Goal: Task Accomplishment & Management: Complete application form

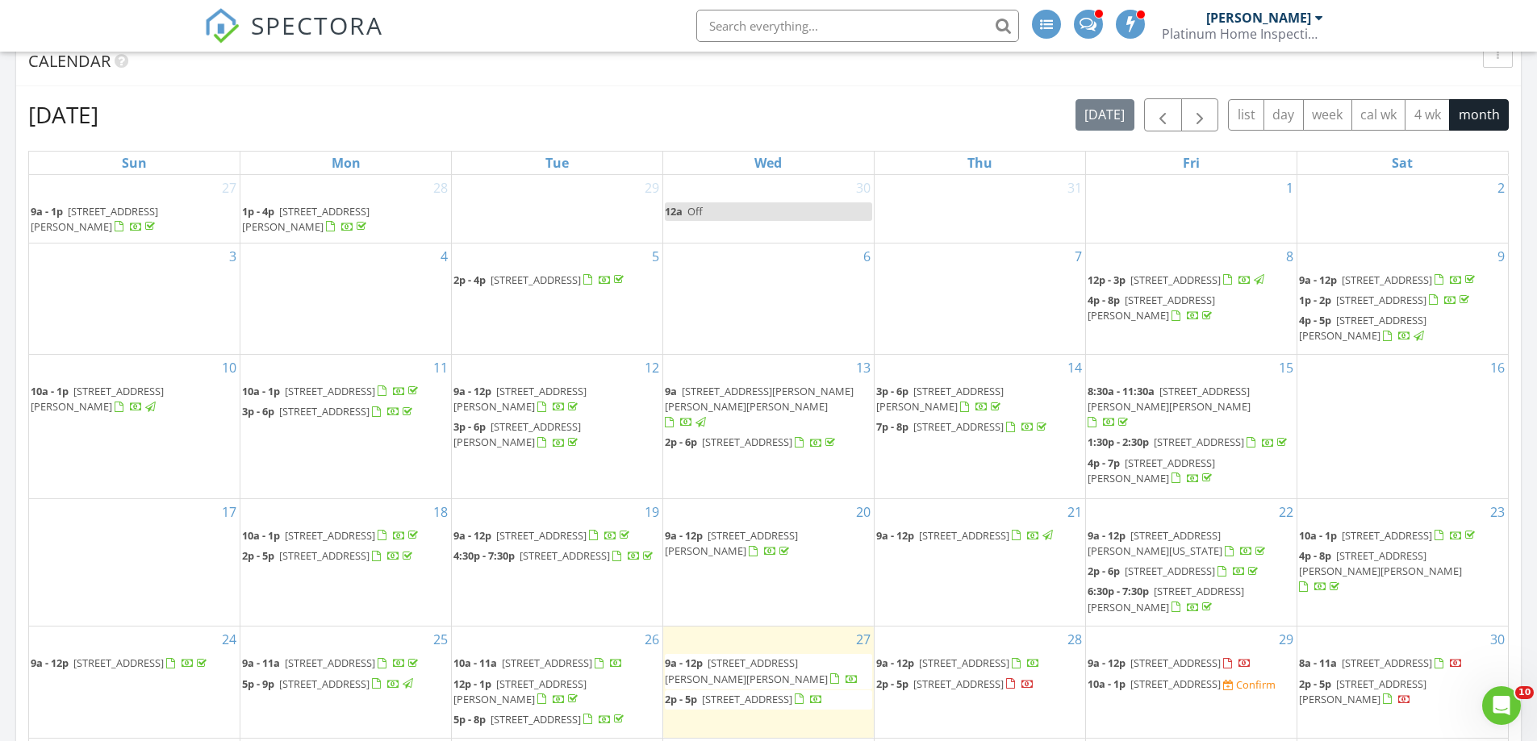
scroll to position [887, 0]
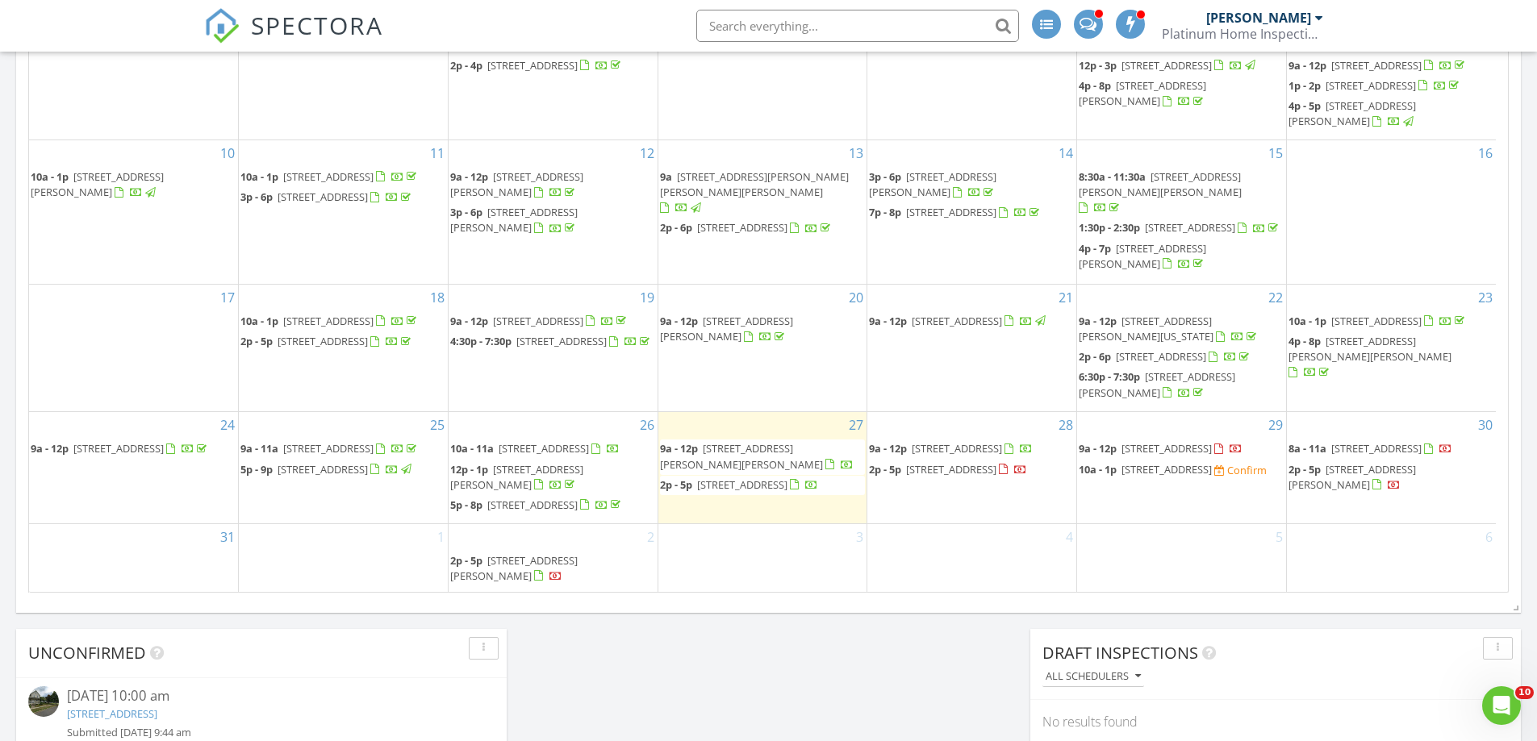
click at [1147, 477] on span "138 E Park Ave, Haddon Township 08107" at bounding box center [1166, 469] width 90 height 15
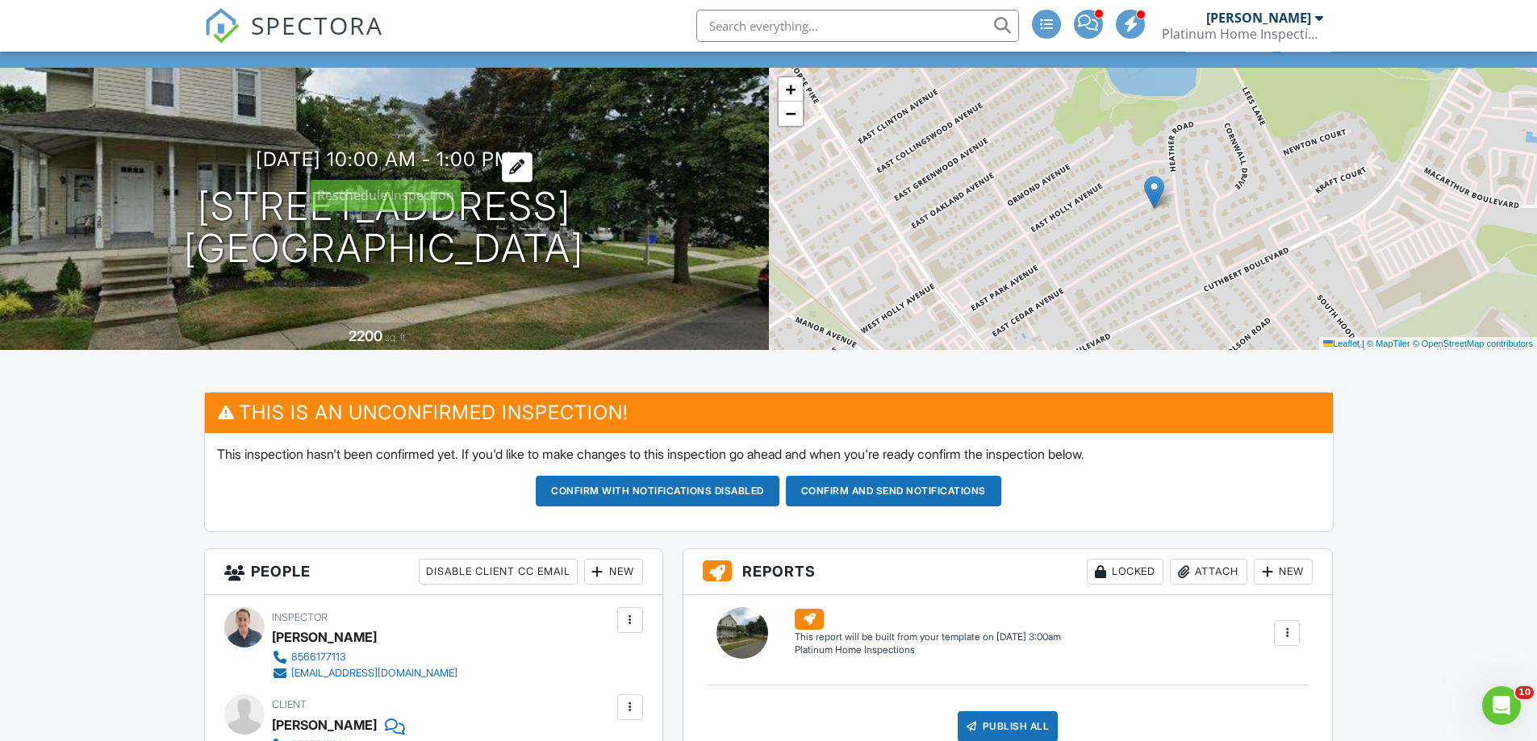
click at [532, 156] on div at bounding box center [517, 167] width 31 height 30
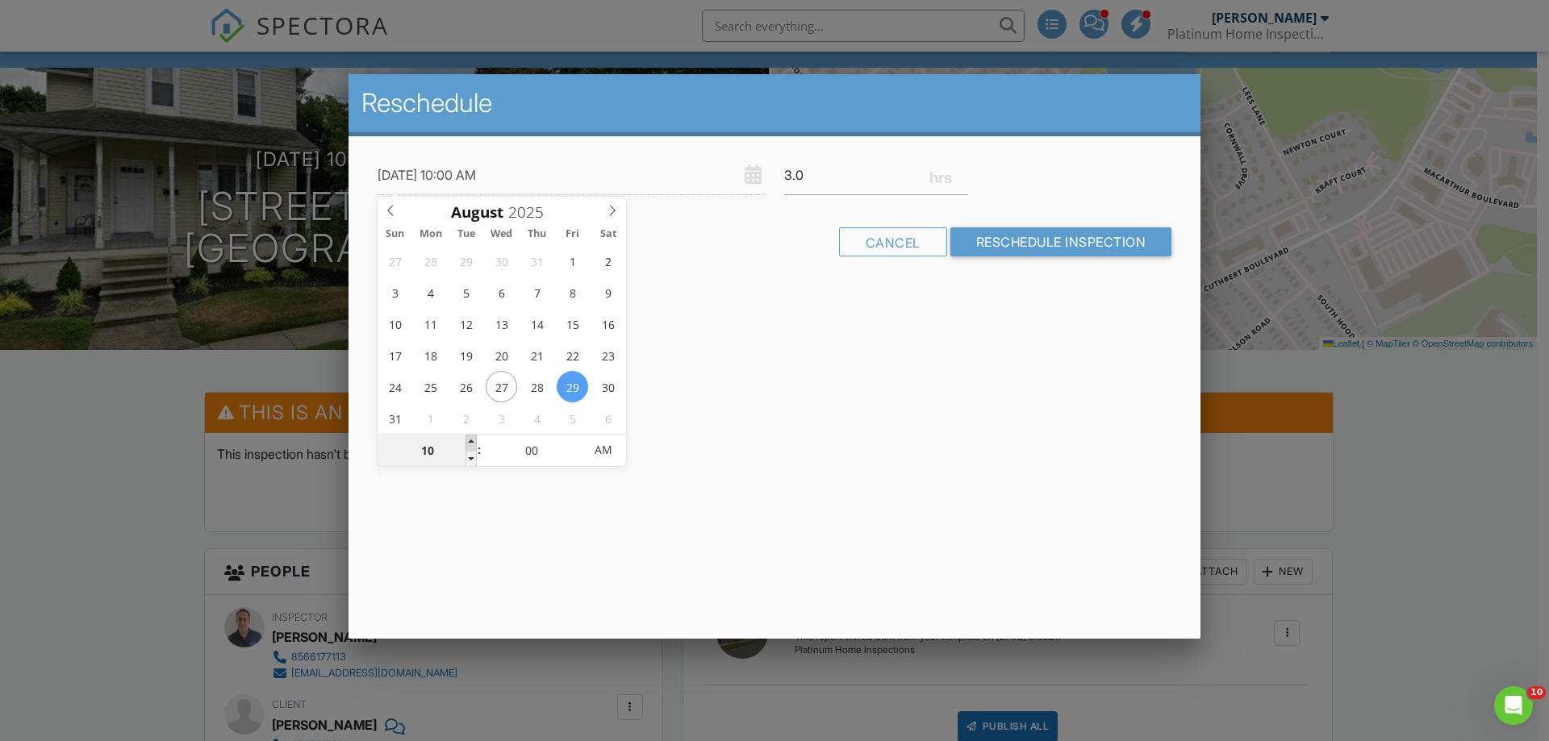
type input "08/29/2025 11:00 AM"
type input "11"
click at [473, 438] on span at bounding box center [470, 443] width 11 height 16
type input "08/29/2025 12:00 PM"
type input "12"
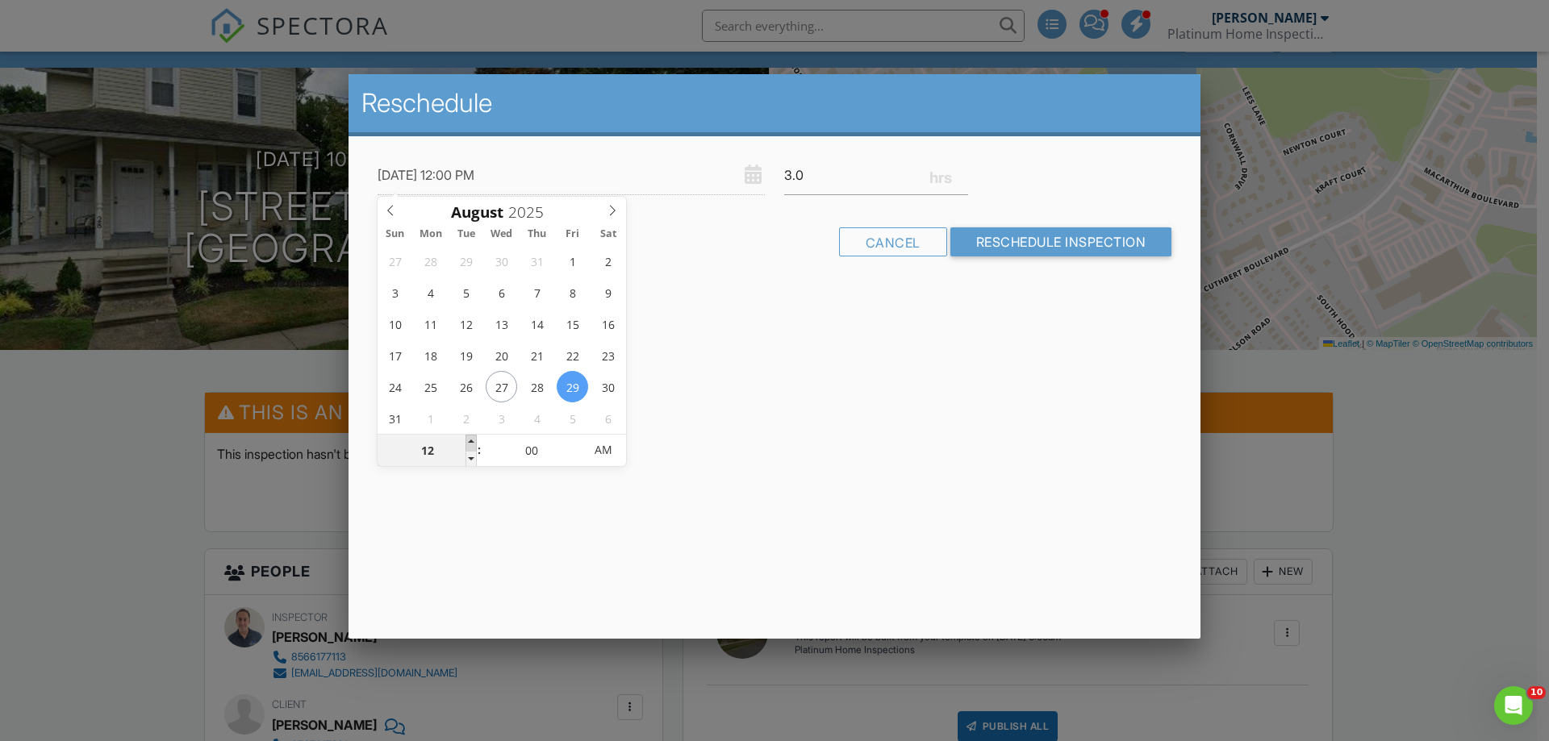
click at [473, 438] on span at bounding box center [470, 443] width 11 height 16
type input "08/29/2025 1:00 PM"
type input "01"
click at [473, 440] on span at bounding box center [470, 443] width 11 height 16
type input "08/29/2025 2:00 PM"
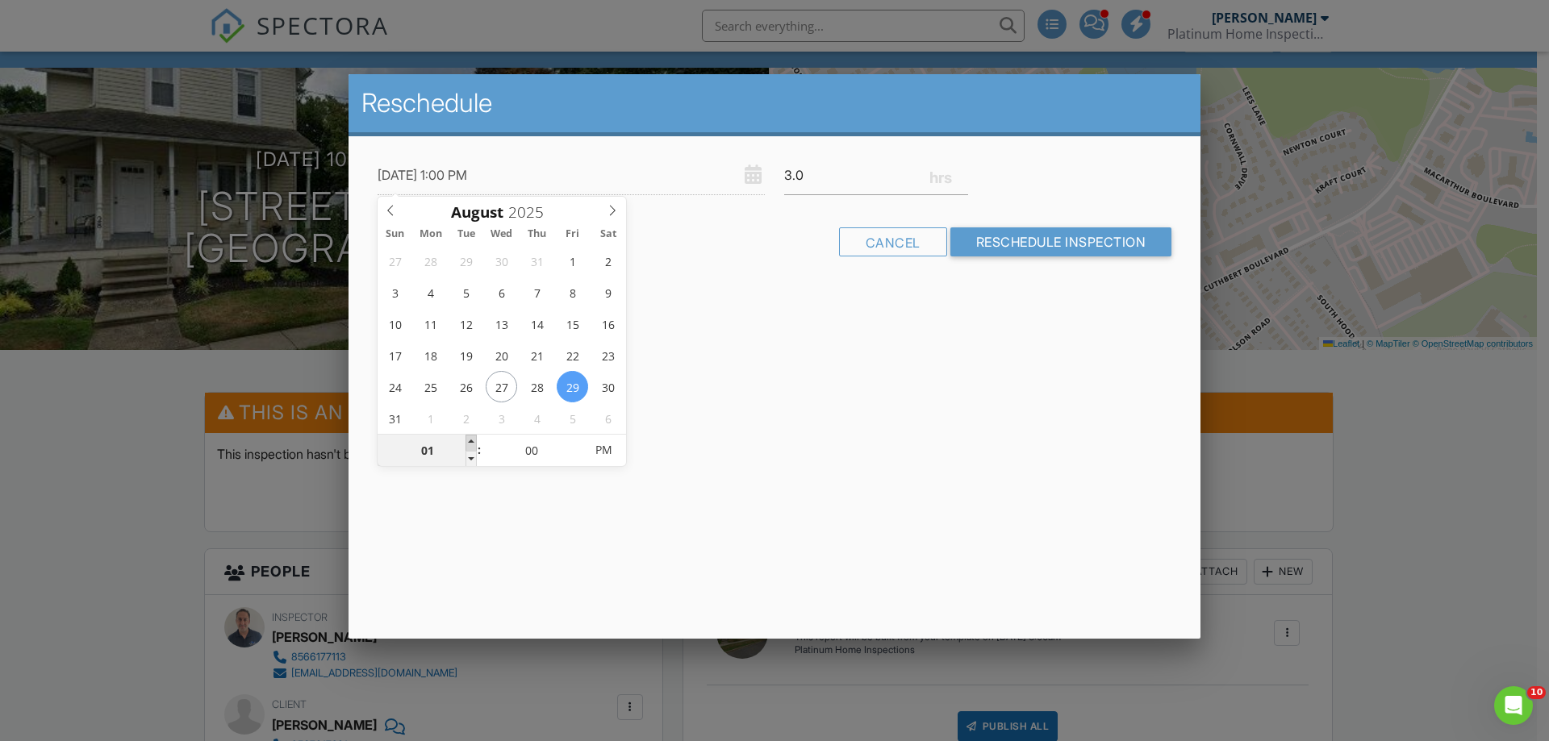
type input "02"
click at [473, 440] on span at bounding box center [470, 443] width 11 height 16
type input "08/29/2025 3:00 PM"
type input "03"
click at [473, 440] on span at bounding box center [470, 443] width 11 height 16
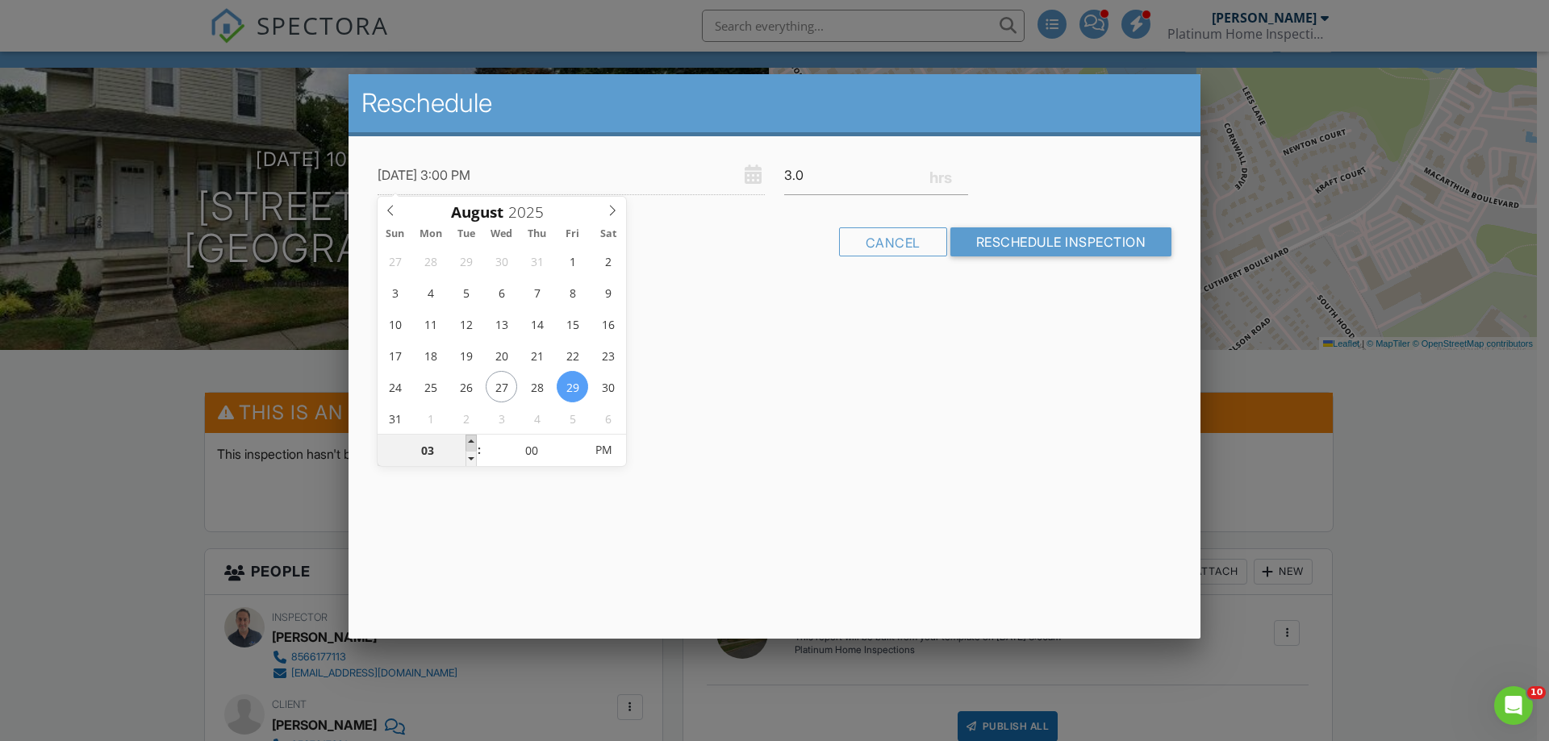
type input "08/29/2025 4:00 PM"
type input "04"
click at [473, 440] on span at bounding box center [470, 443] width 11 height 16
type input "[DATE] 5:00 PM"
type input "05"
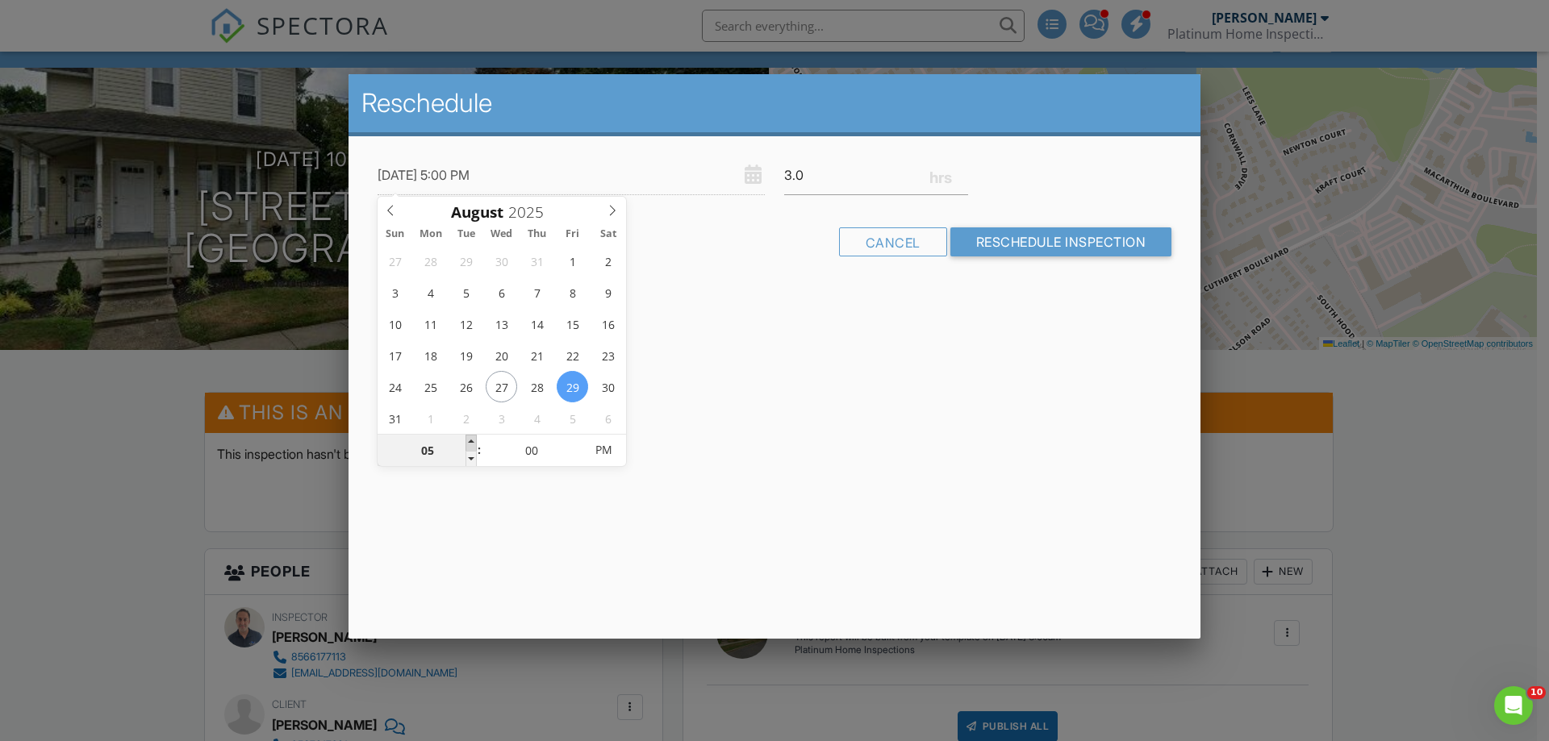
click at [473, 440] on span at bounding box center [470, 443] width 11 height 16
click at [846, 430] on div "Reschedule 08/29/2025 5:00 PM 3.0 Warning: this date/time is in the past. Cance…" at bounding box center [775, 356] width 852 height 565
click at [1063, 238] on input "Reschedule Inspection" at bounding box center [1061, 241] width 222 height 29
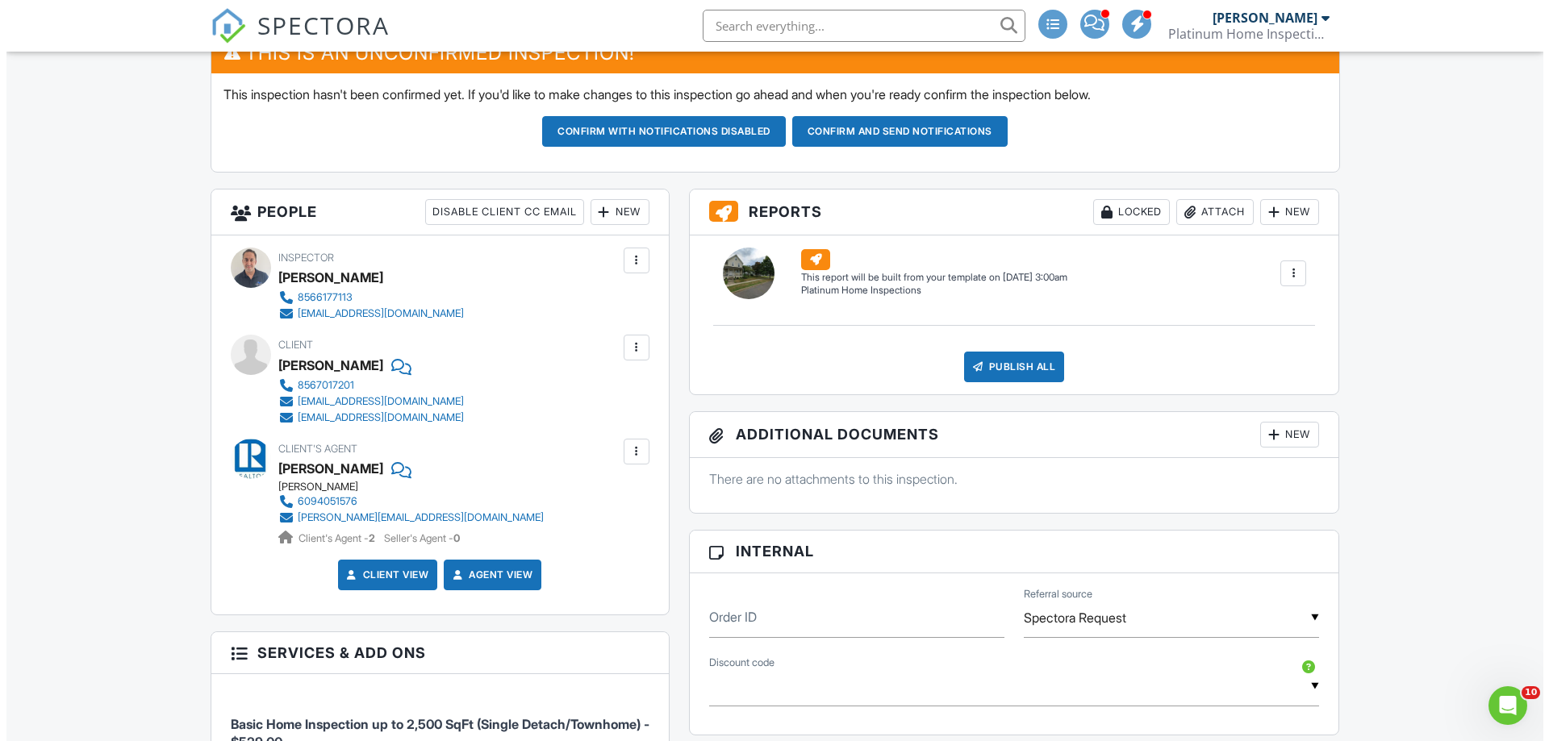
scroll to position [403, 0]
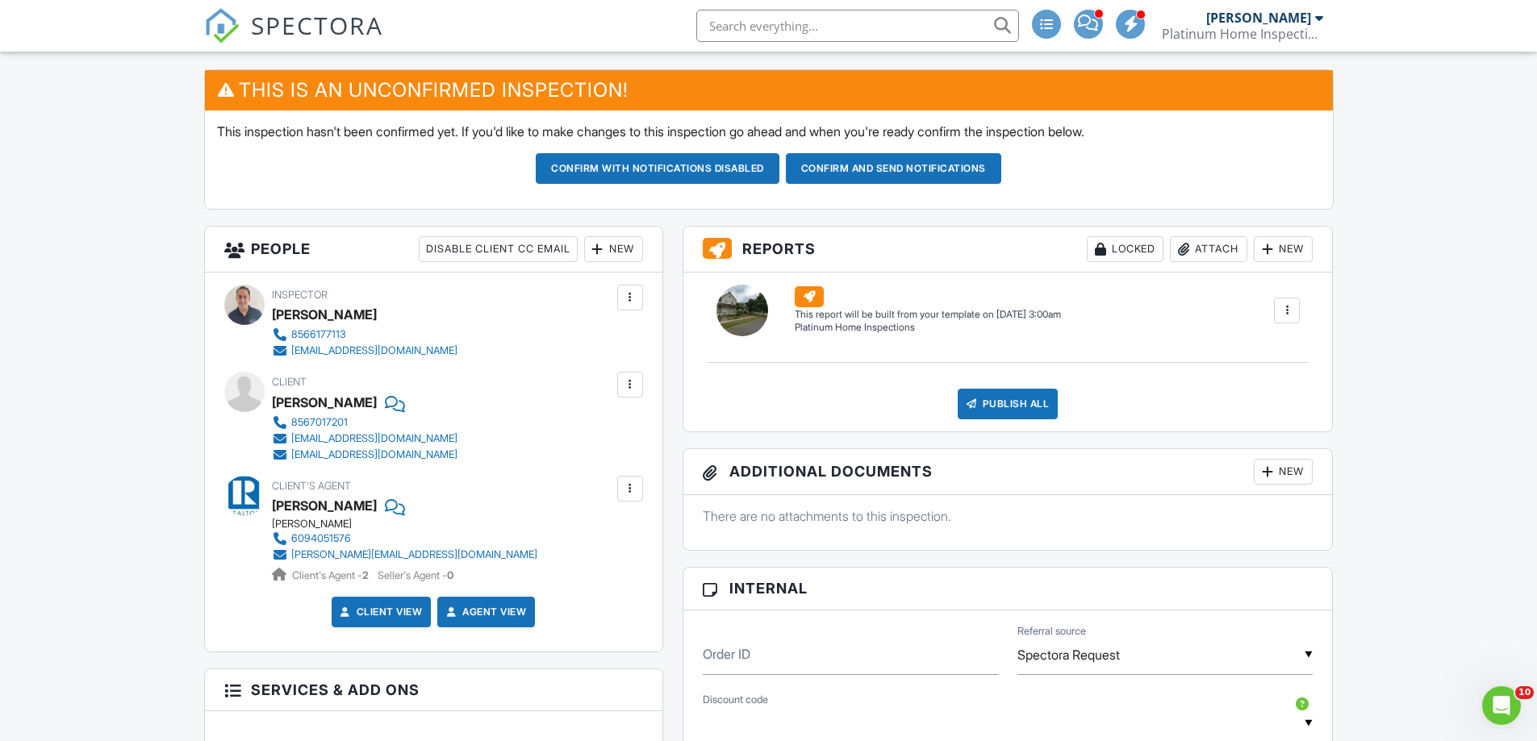
click at [625, 243] on div "New" at bounding box center [613, 249] width 59 height 26
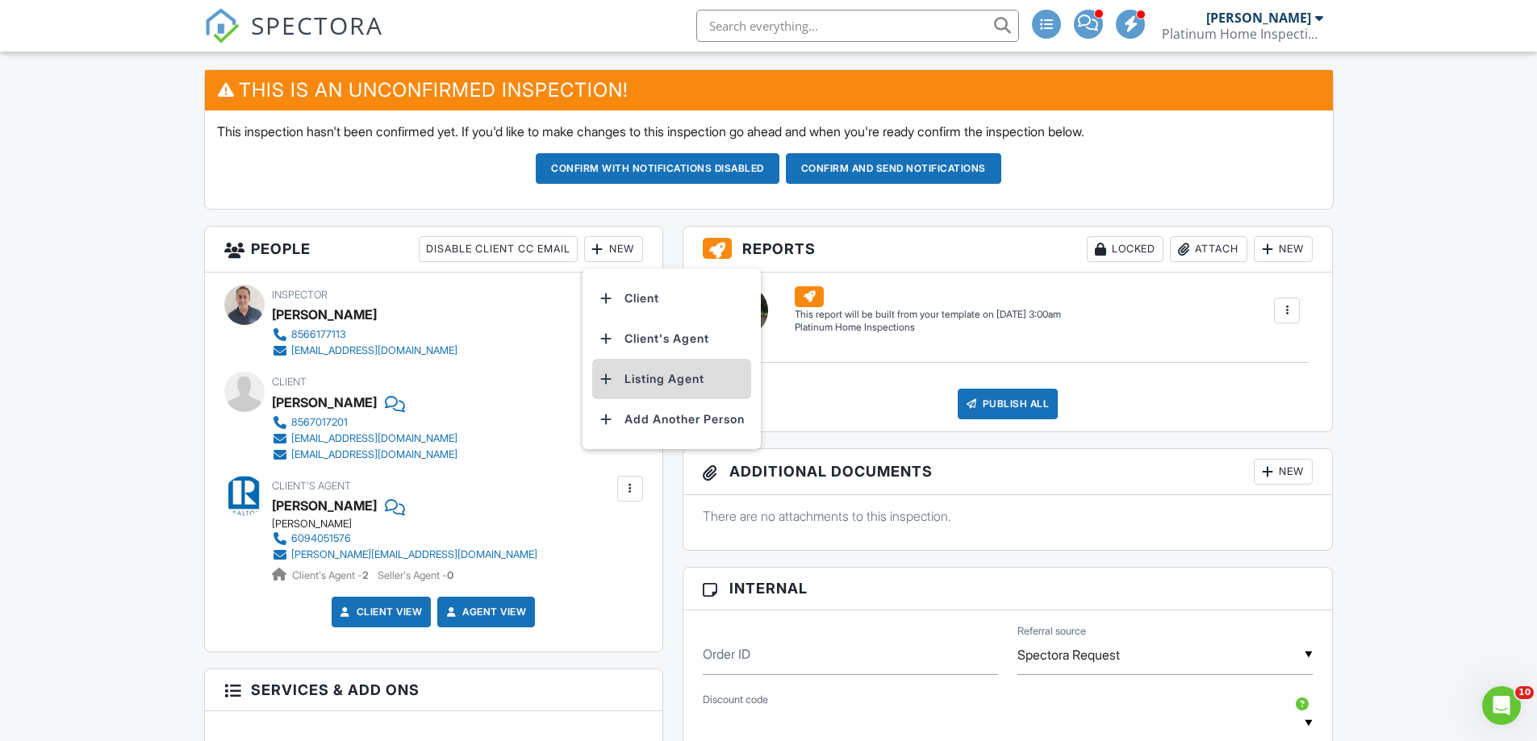
click at [658, 381] on li "Listing Agent" at bounding box center [671, 379] width 159 height 40
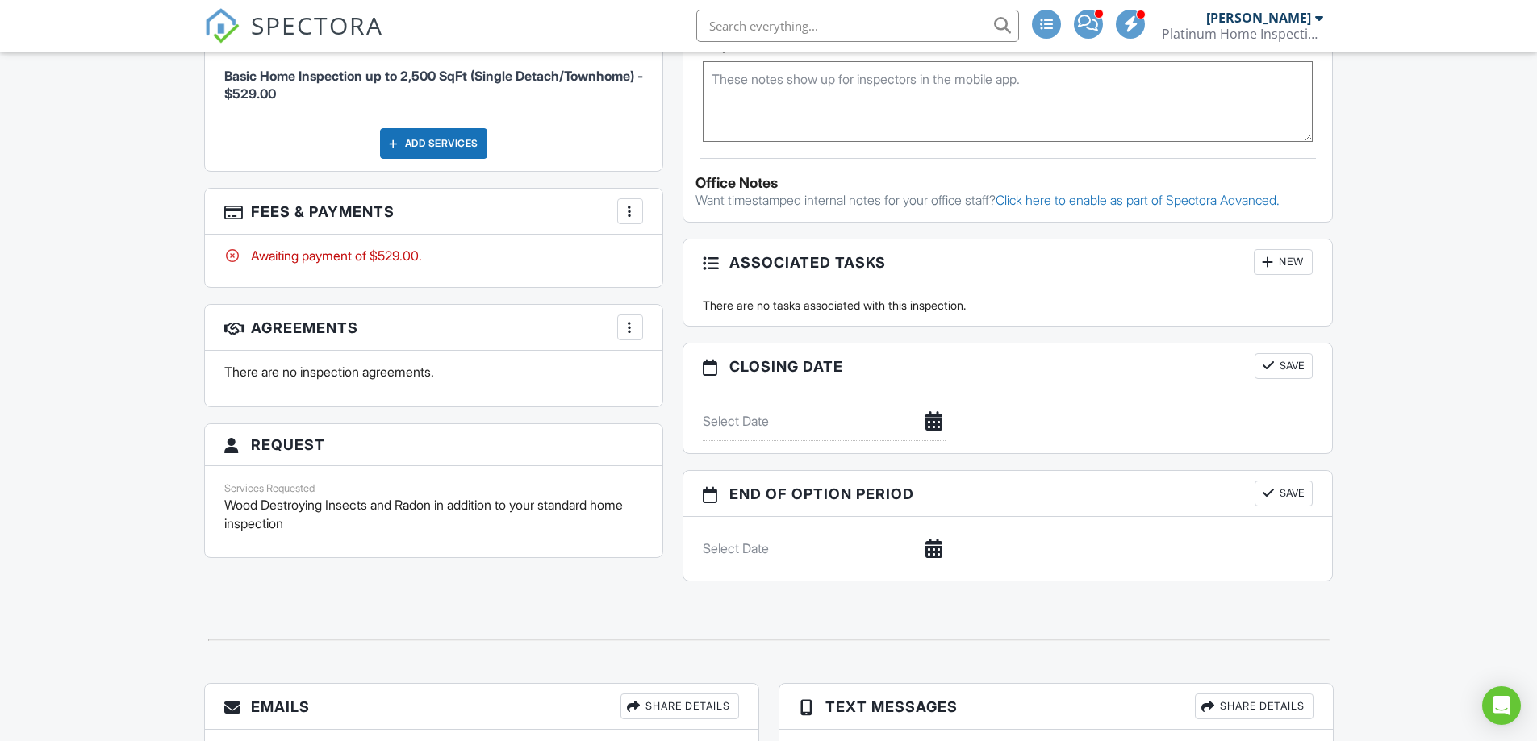
click at [627, 207] on div at bounding box center [630, 211] width 16 height 16
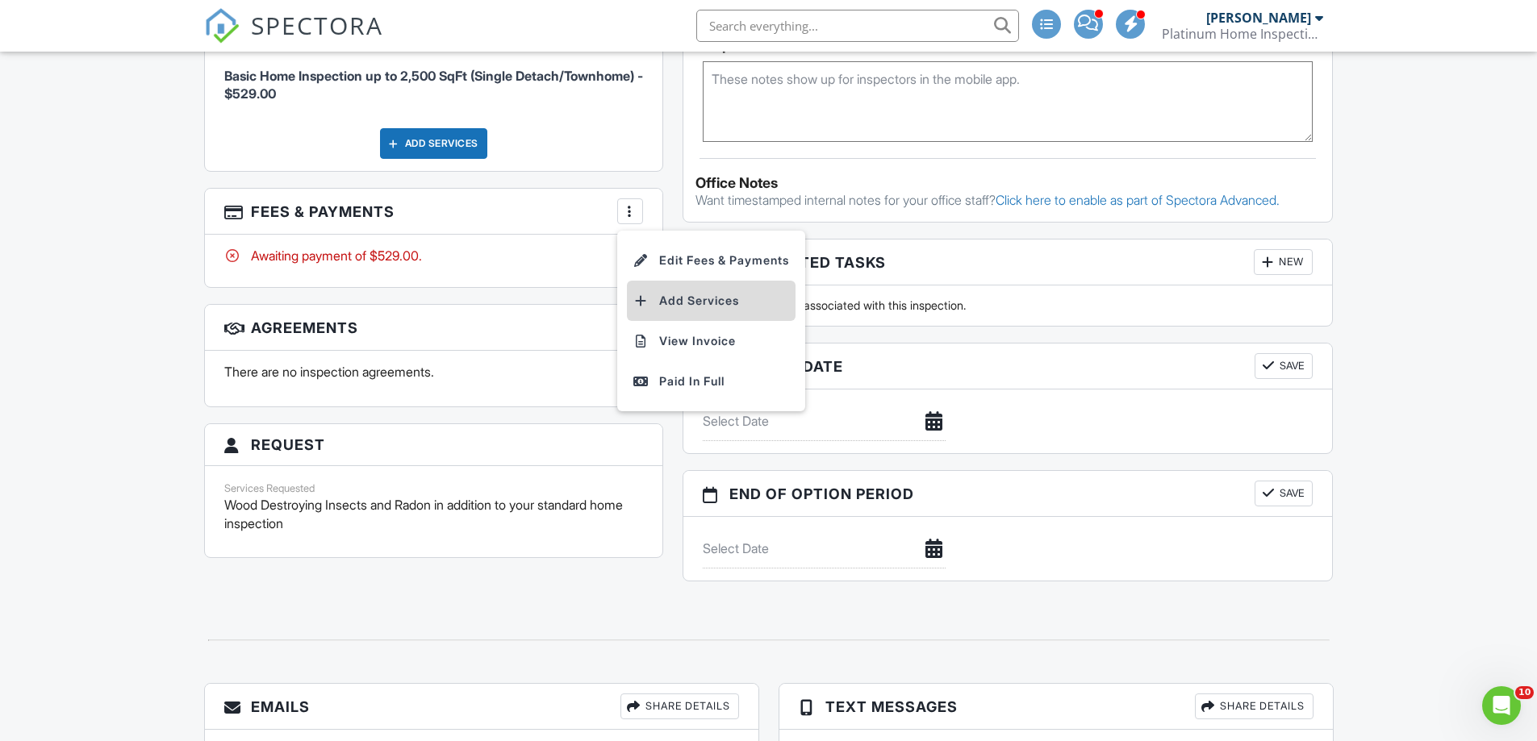
click at [686, 303] on li "Add Services" at bounding box center [711, 301] width 169 height 40
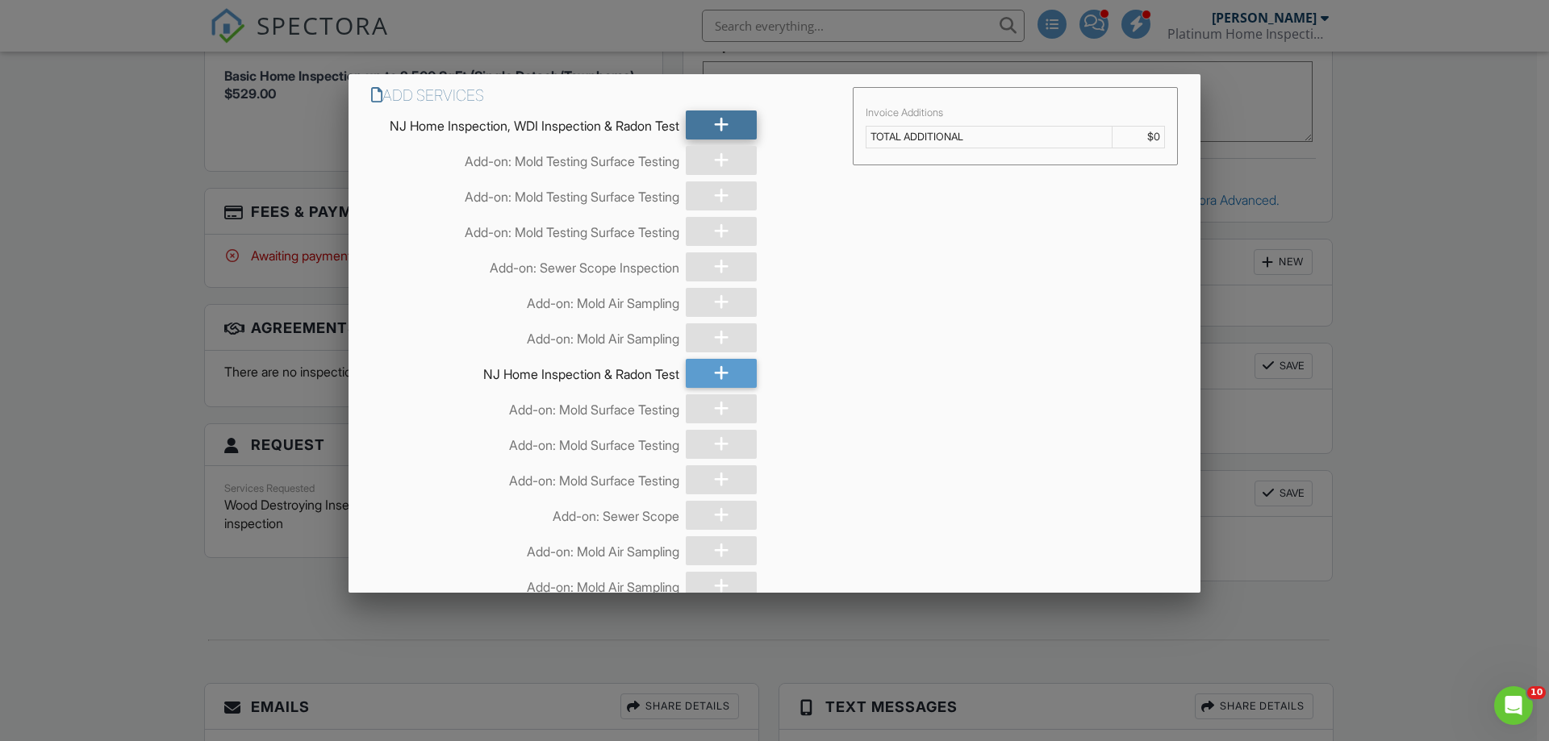
click at [714, 127] on icon at bounding box center [721, 125] width 15 height 29
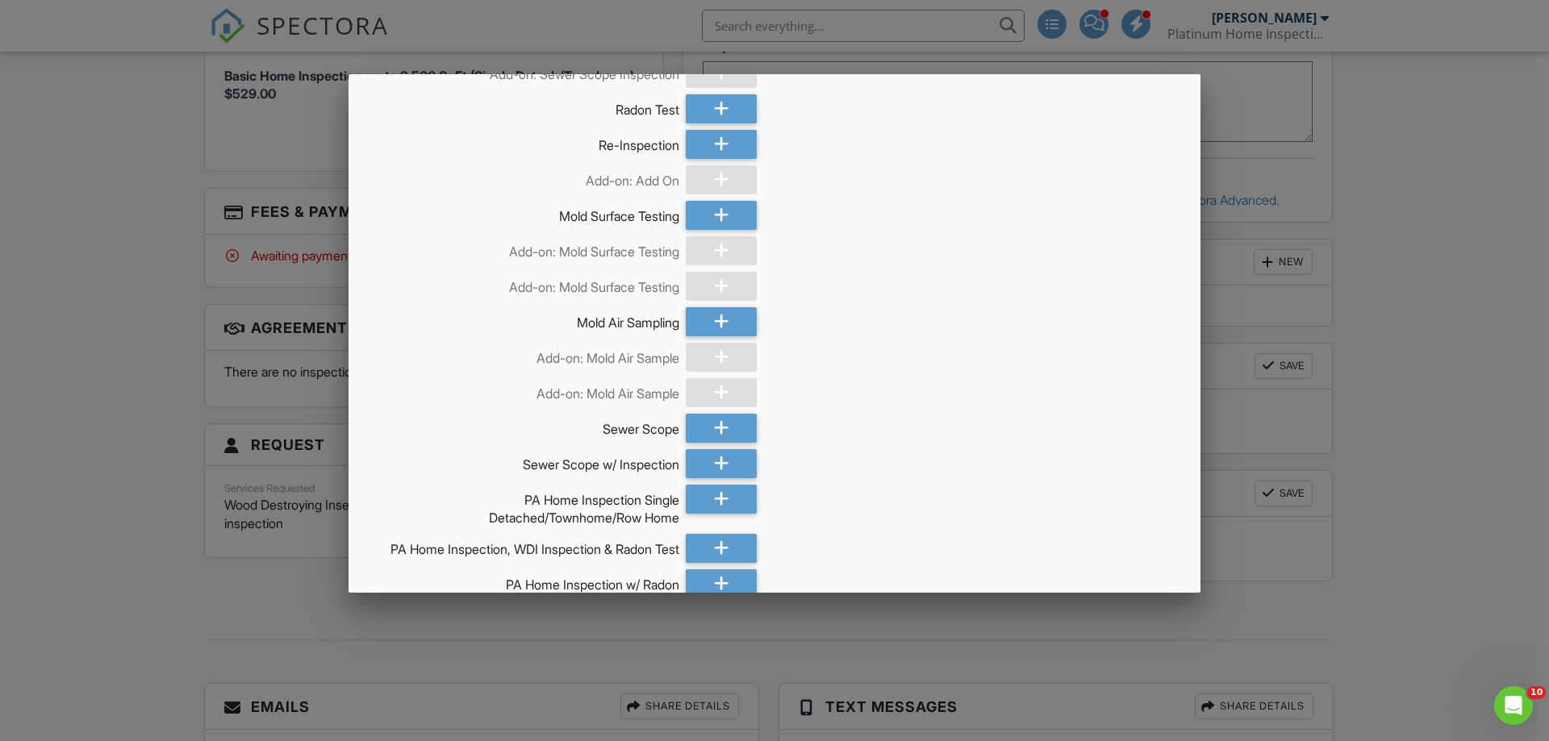
scroll to position [1513, 0]
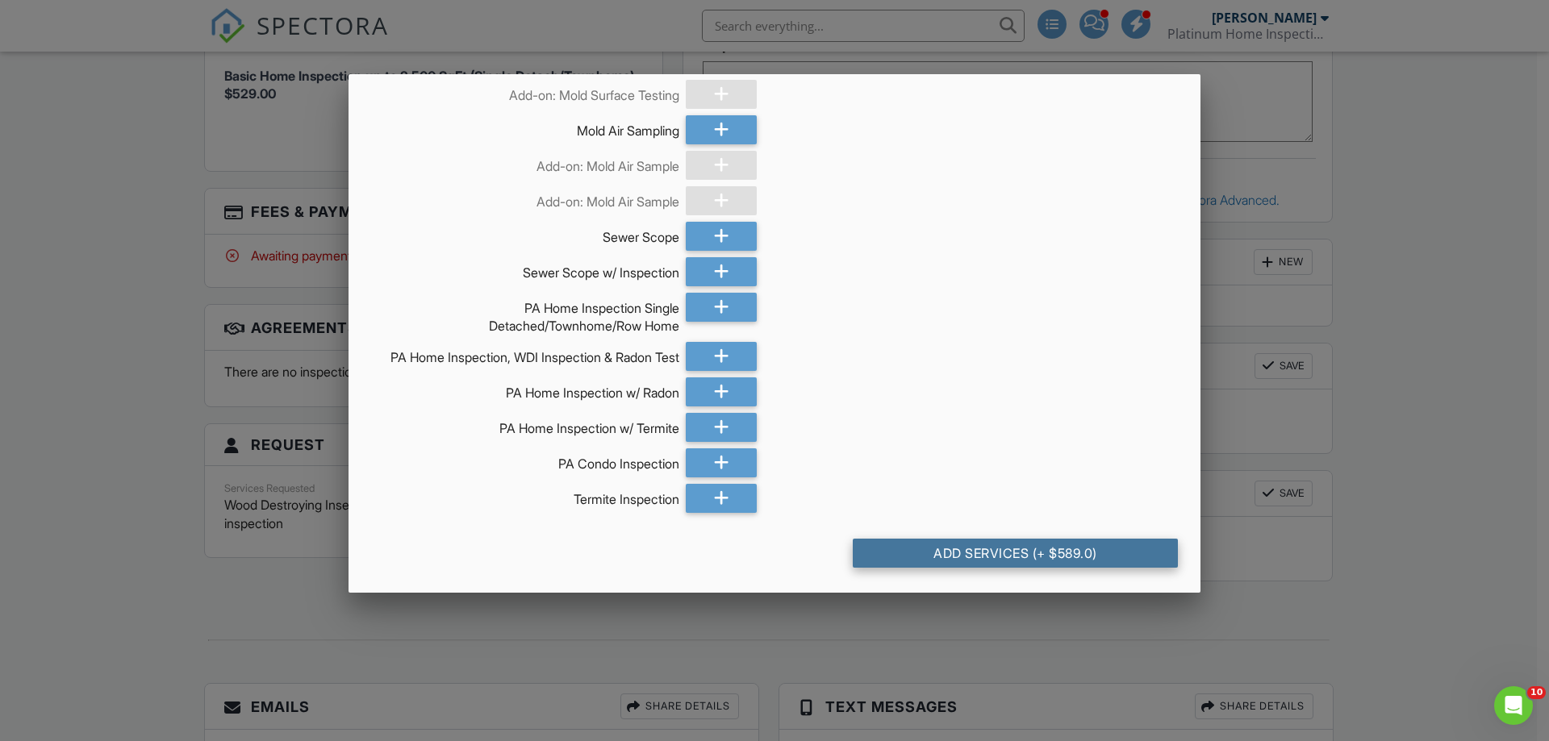
click at [969, 557] on div "Add Services (+ $589.0)" at bounding box center [1015, 553] width 325 height 29
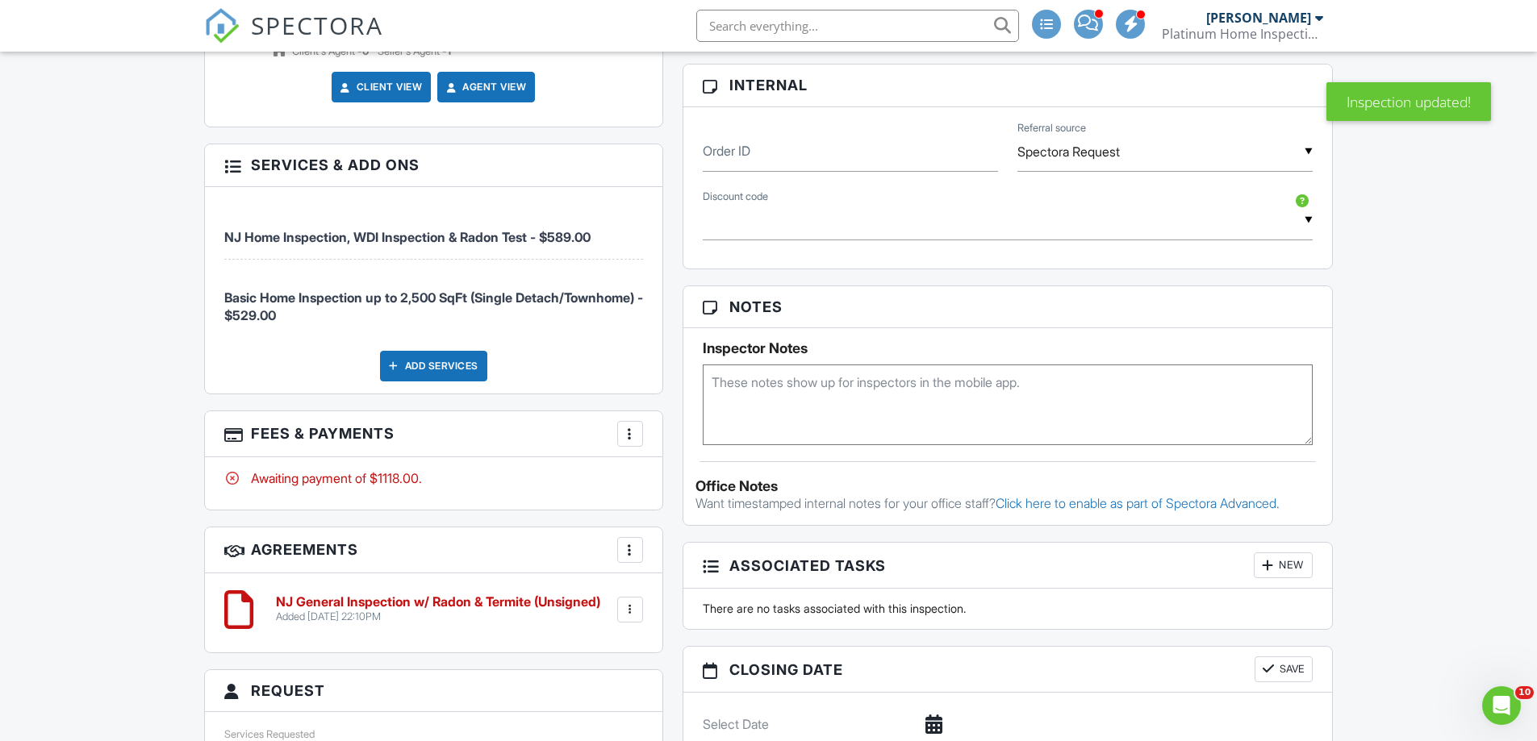
click at [628, 433] on div at bounding box center [630, 434] width 16 height 16
click at [684, 475] on li "Edit Fees & Payments" at bounding box center [711, 483] width 169 height 40
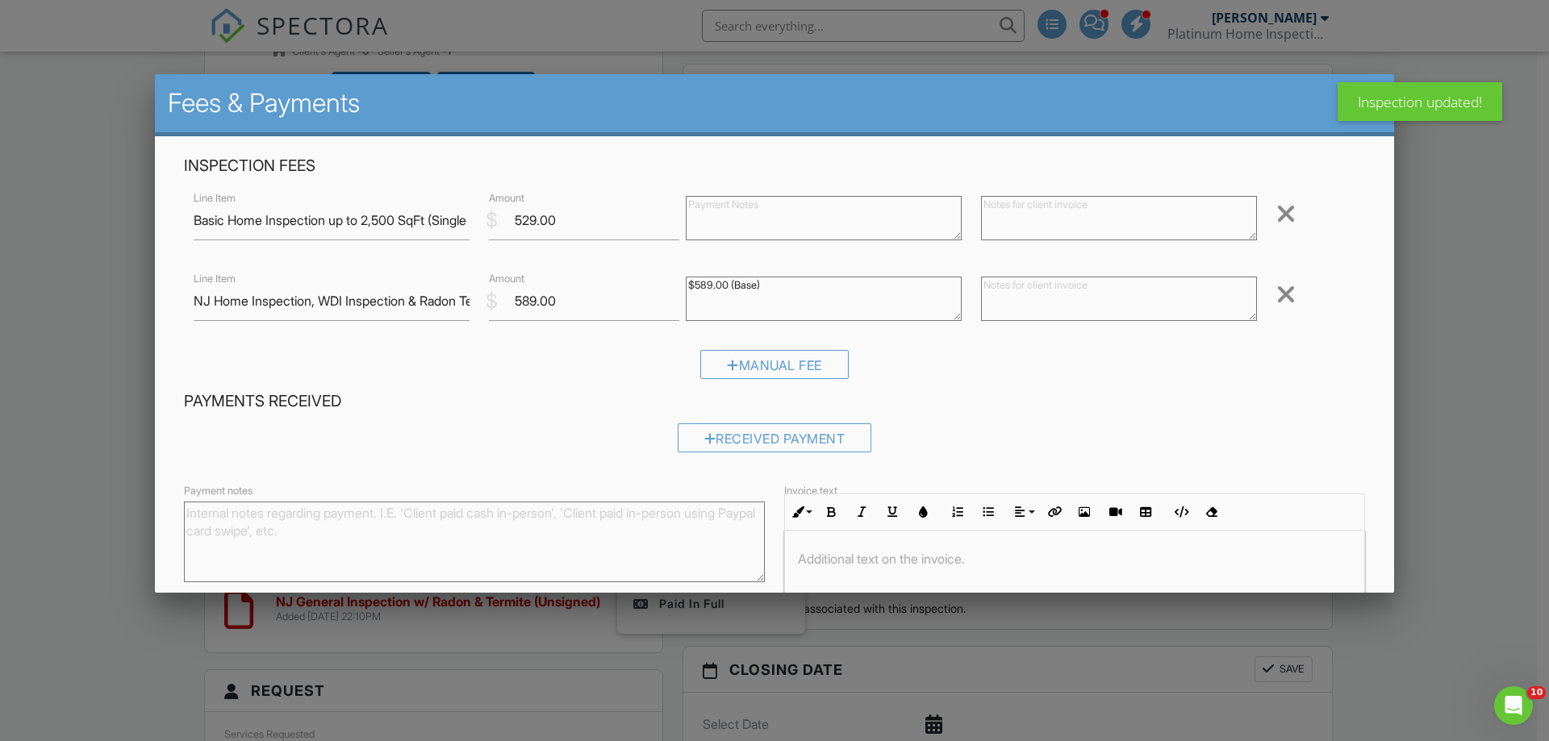
click at [1282, 220] on div at bounding box center [1285, 214] width 19 height 26
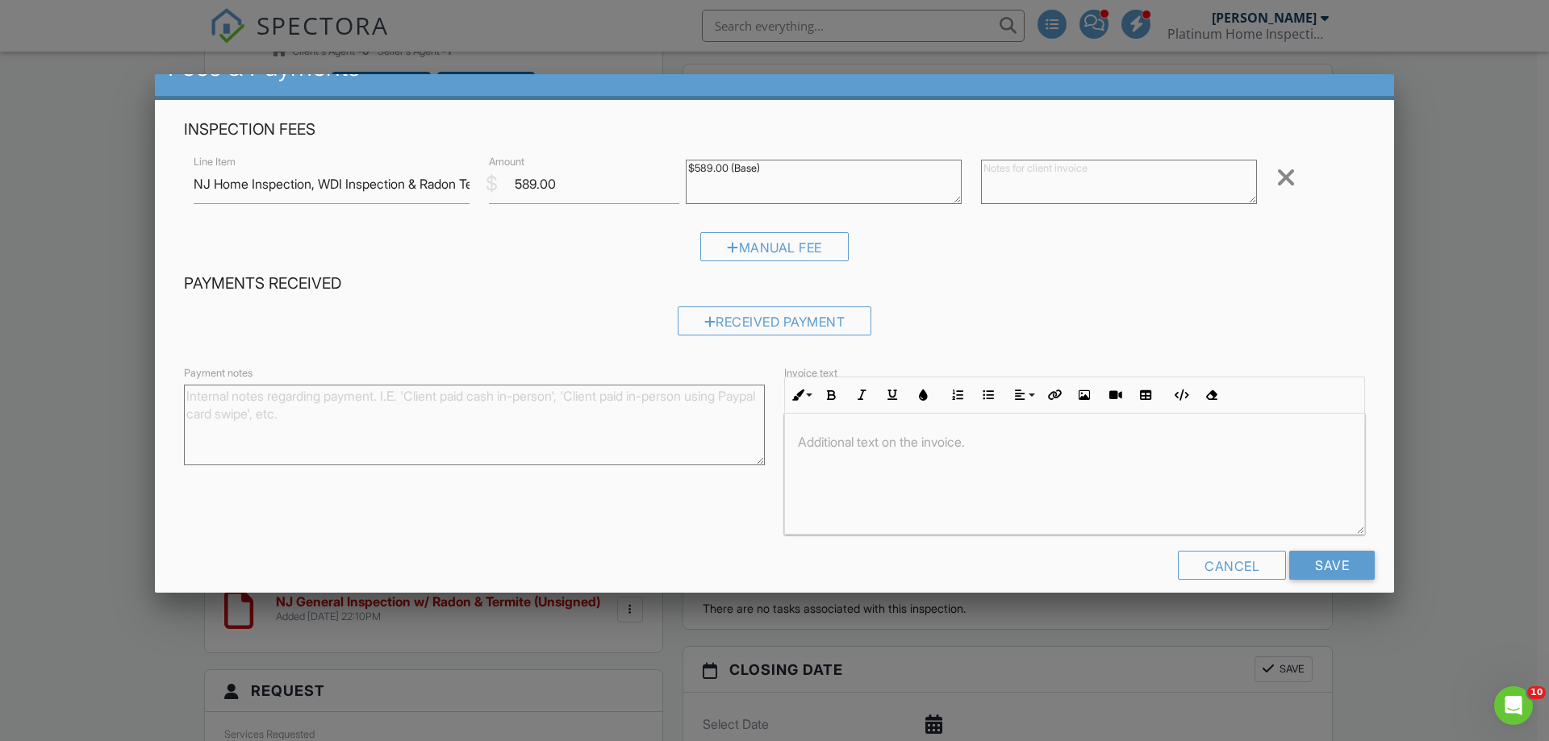
scroll to position [55, 0]
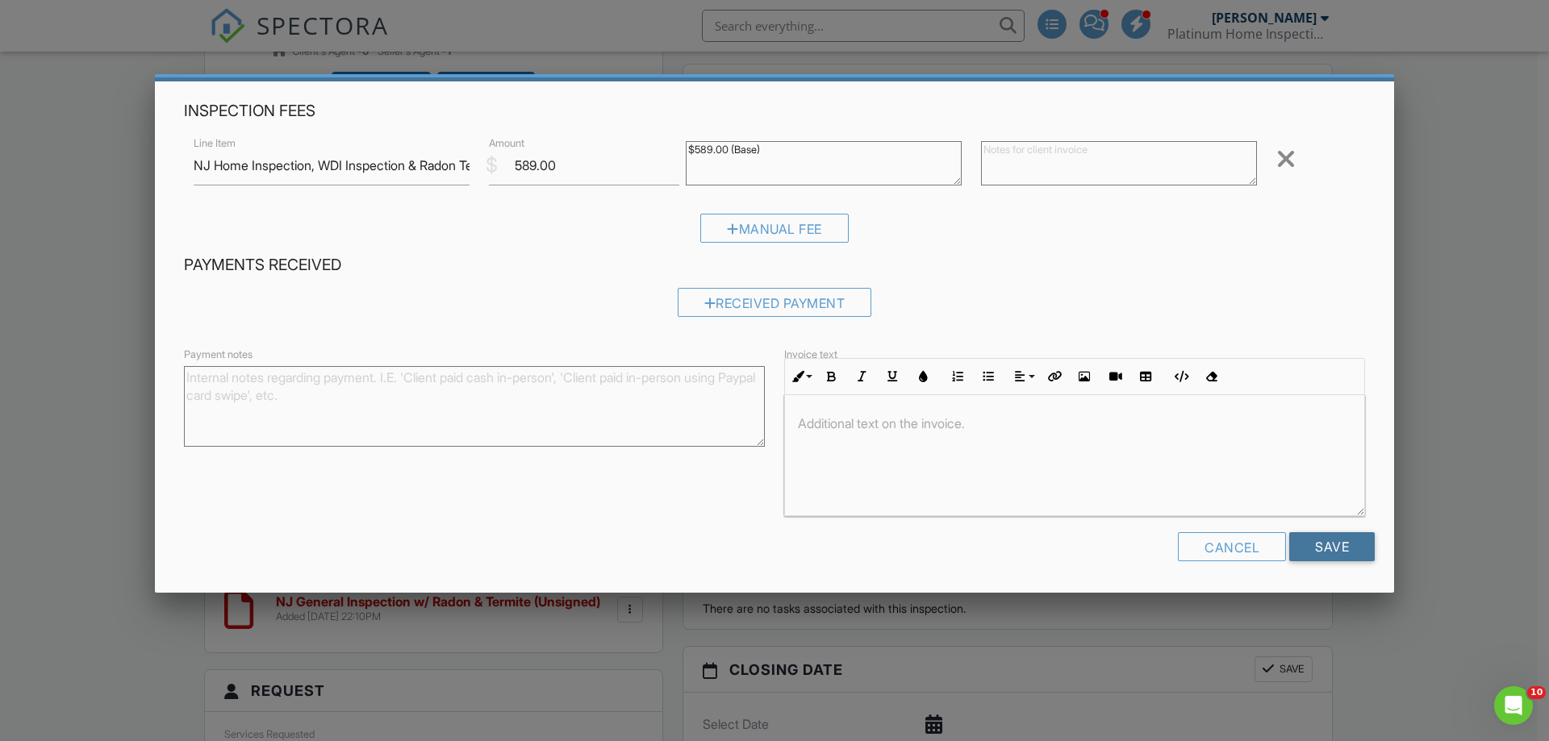
drag, startPoint x: 1323, startPoint y: 552, endPoint x: 1316, endPoint y: 533, distance: 19.9
click at [1322, 548] on input "Save" at bounding box center [1332, 546] width 86 height 29
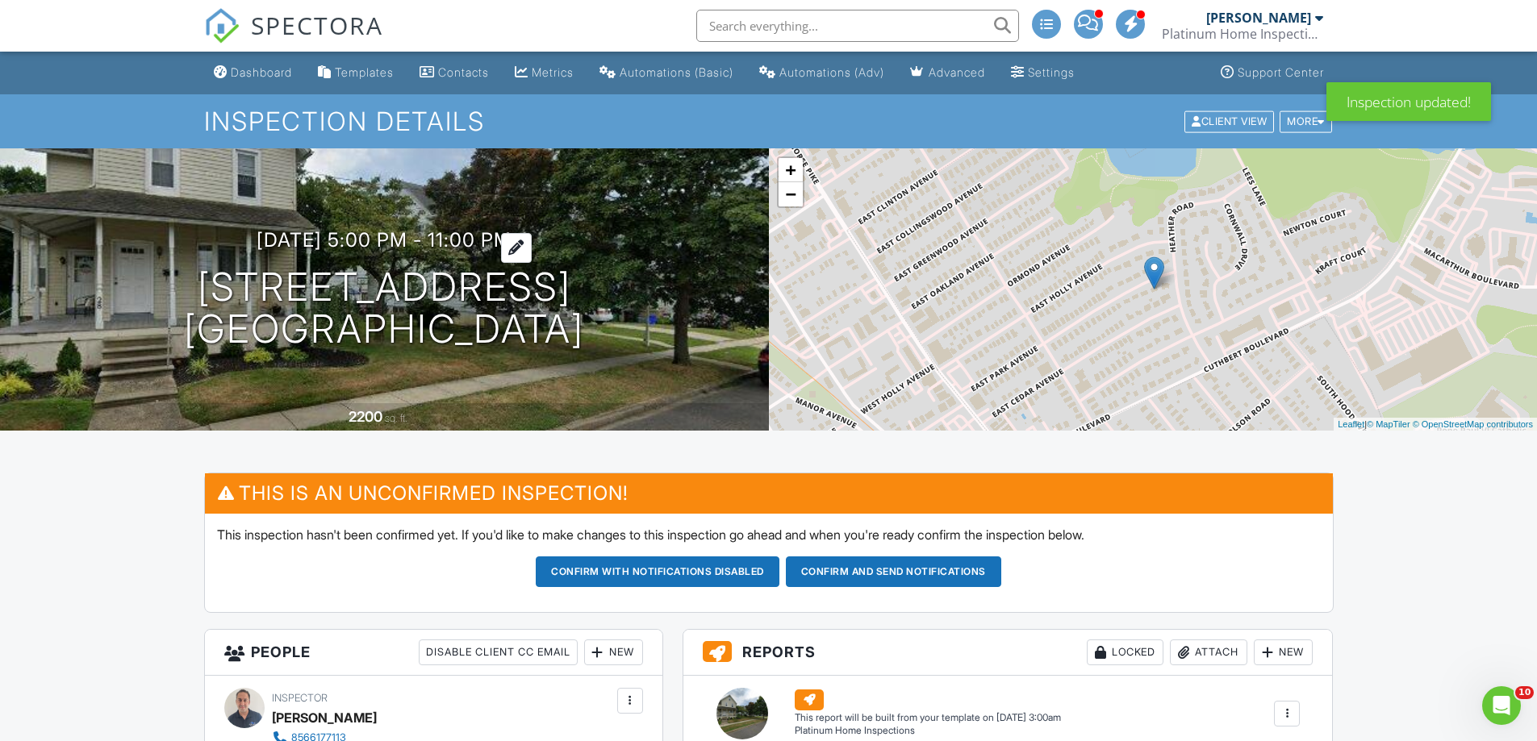
click at [511, 246] on h3 "08/29/2025 5:00 pm - 11:00 pm" at bounding box center [384, 240] width 255 height 22
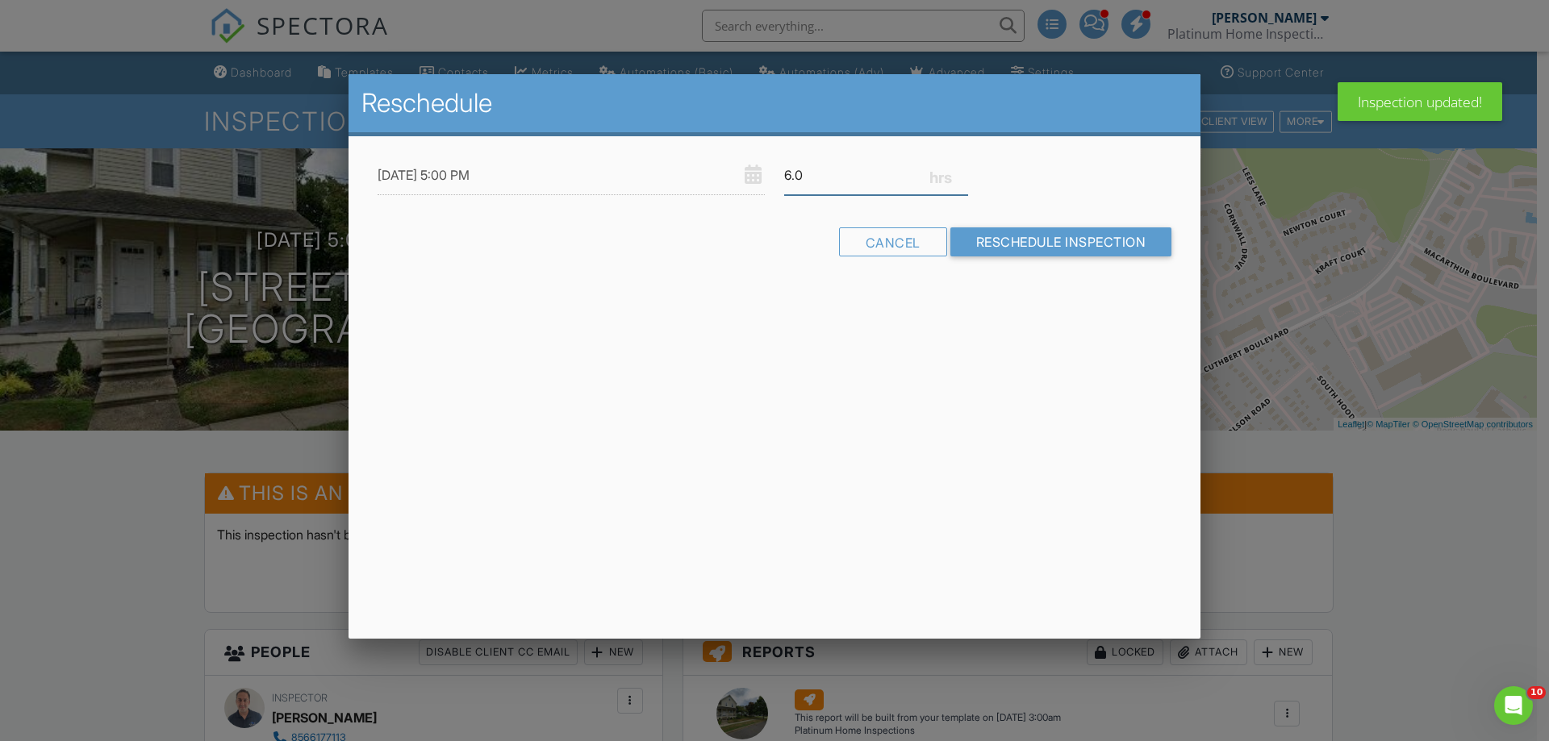
drag, startPoint x: 791, startPoint y: 177, endPoint x: 737, endPoint y: 213, distance: 65.8
click at [737, 213] on form "08/29/2025 5:00 PM 6.0 Warning: this date/time is in the past. Cancel Reschedul…" at bounding box center [774, 212] width 813 height 113
type input "3.0"
click at [1033, 244] on input "Reschedule Inspection" at bounding box center [1061, 241] width 222 height 29
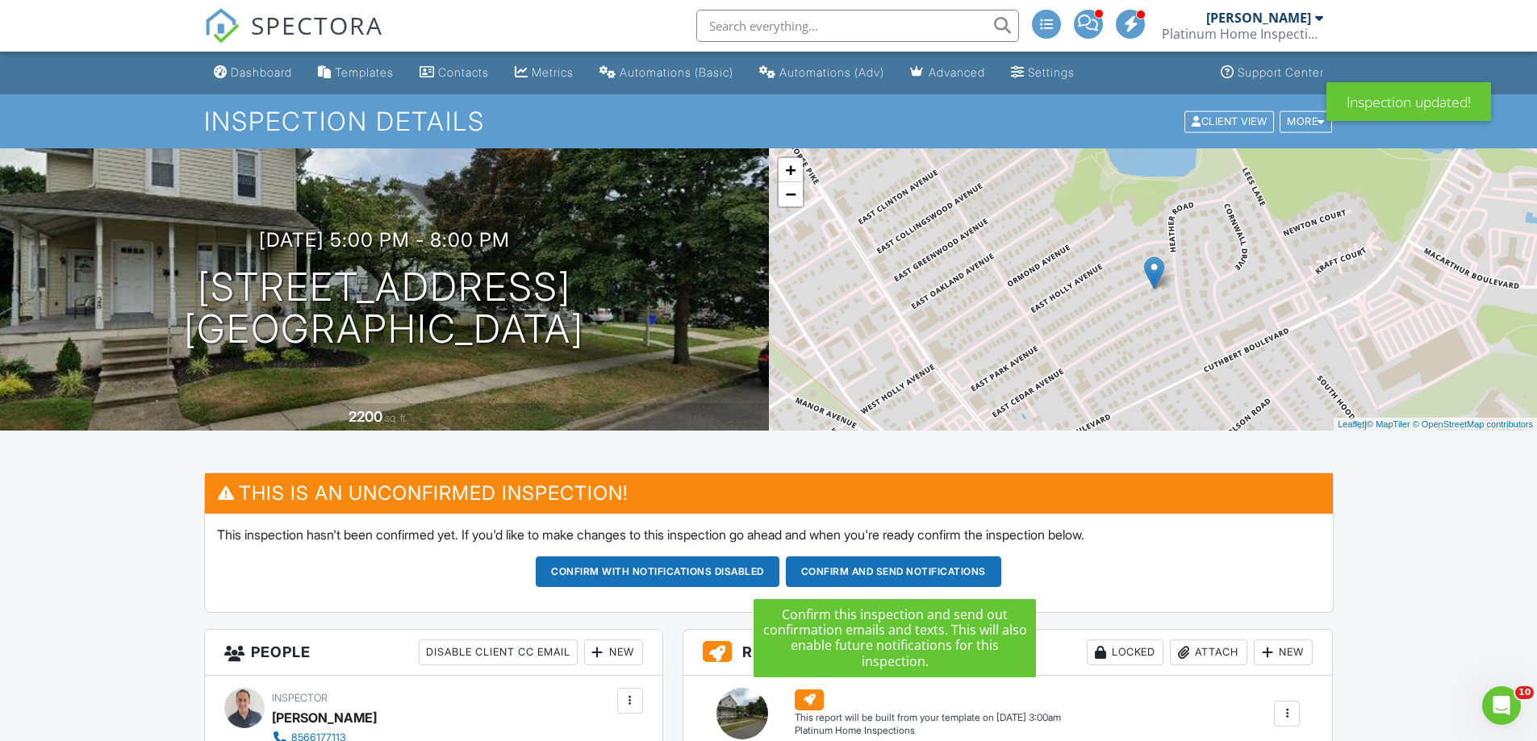
click at [779, 574] on button "Confirm and send notifications" at bounding box center [658, 572] width 244 height 31
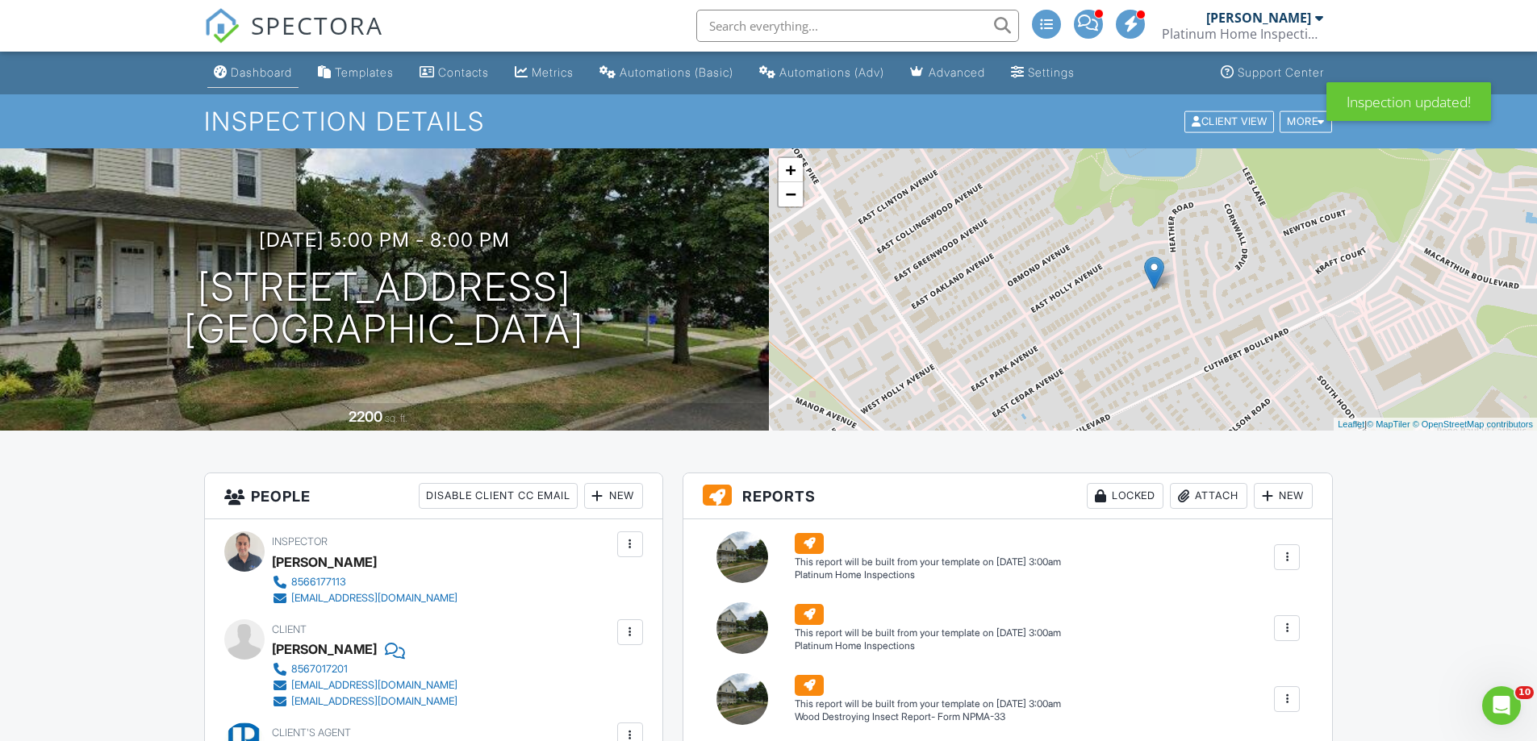
click at [266, 74] on div "Dashboard" at bounding box center [261, 72] width 61 height 14
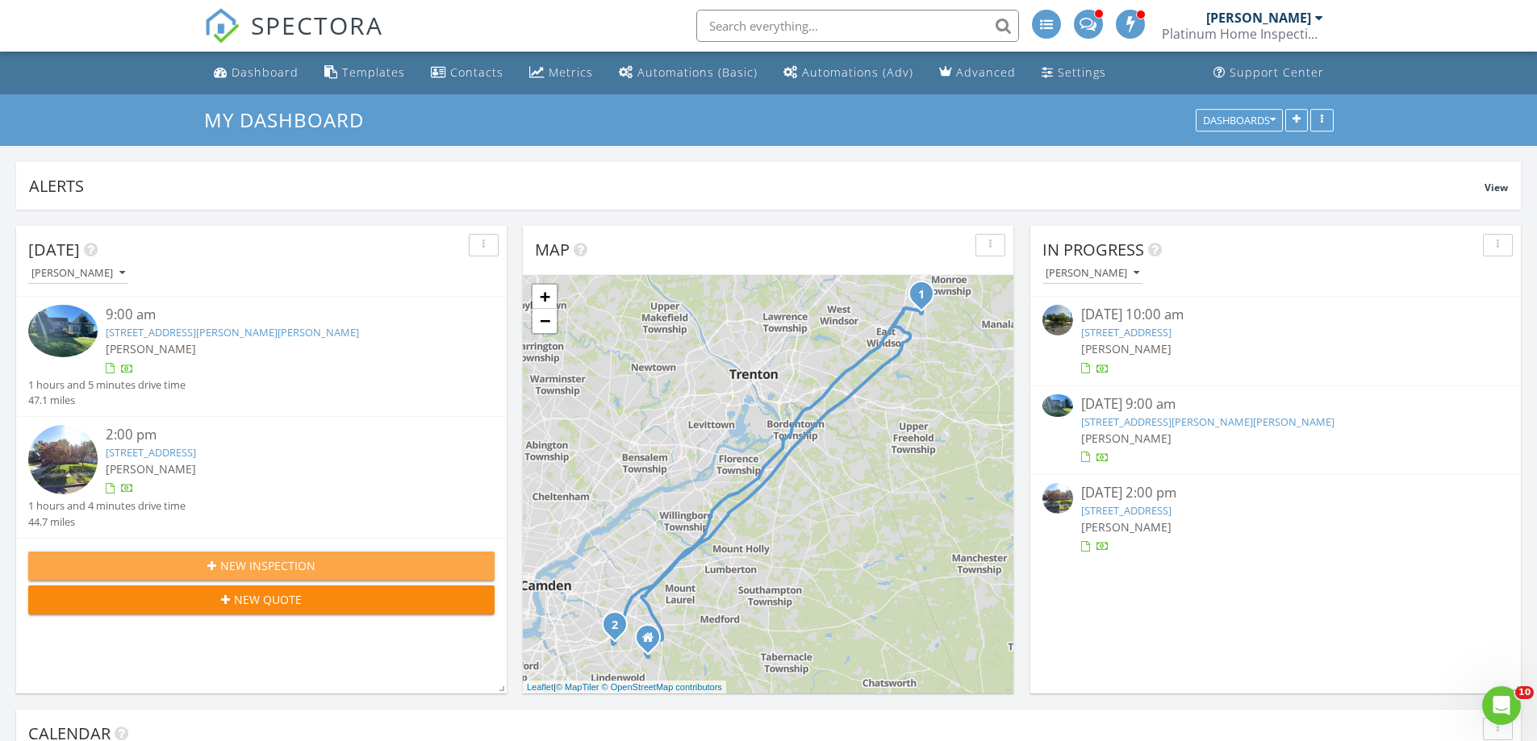
click at [318, 569] on div "New Inspection" at bounding box center [261, 565] width 440 height 17
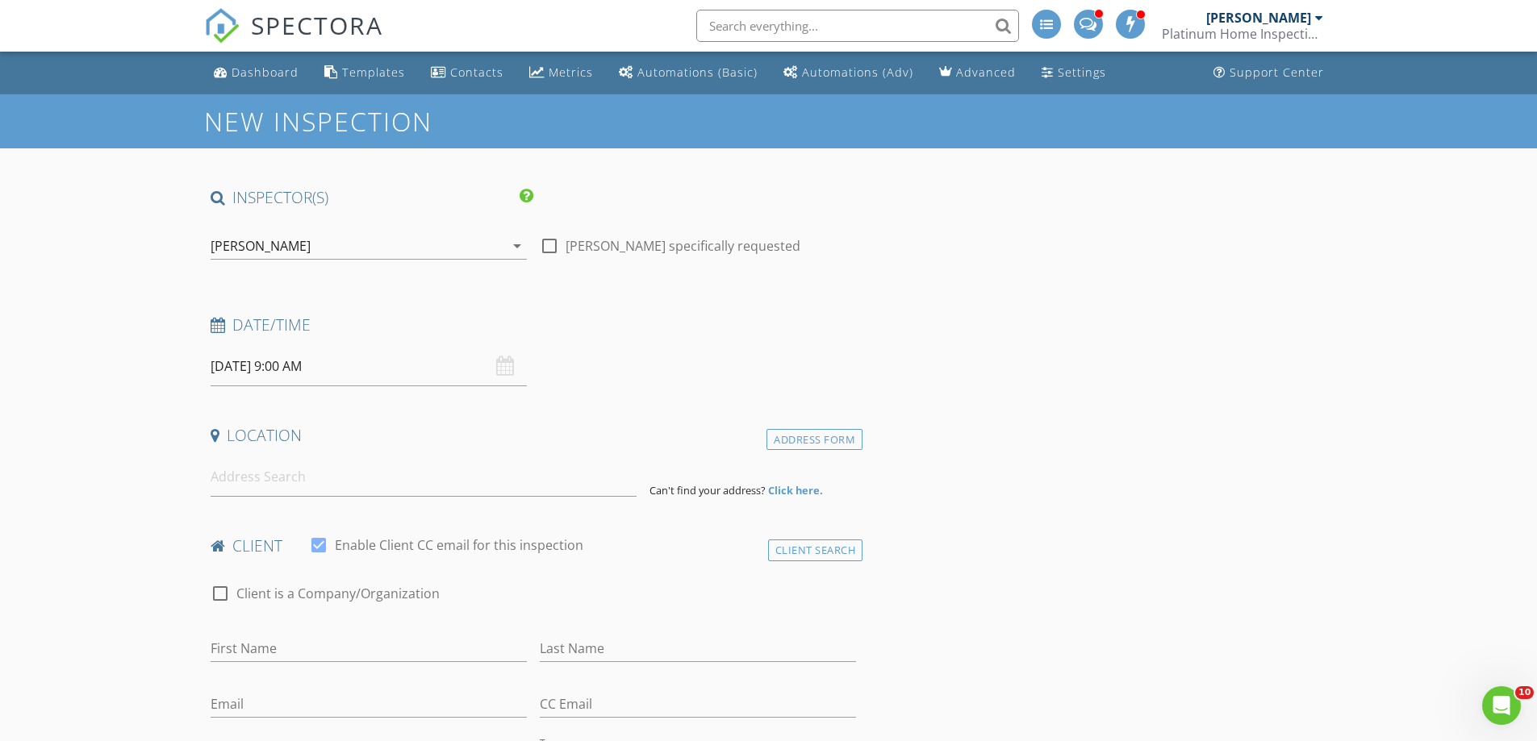
click at [241, 367] on input "[DATE] 9:00 AM" at bounding box center [369, 367] width 316 height 40
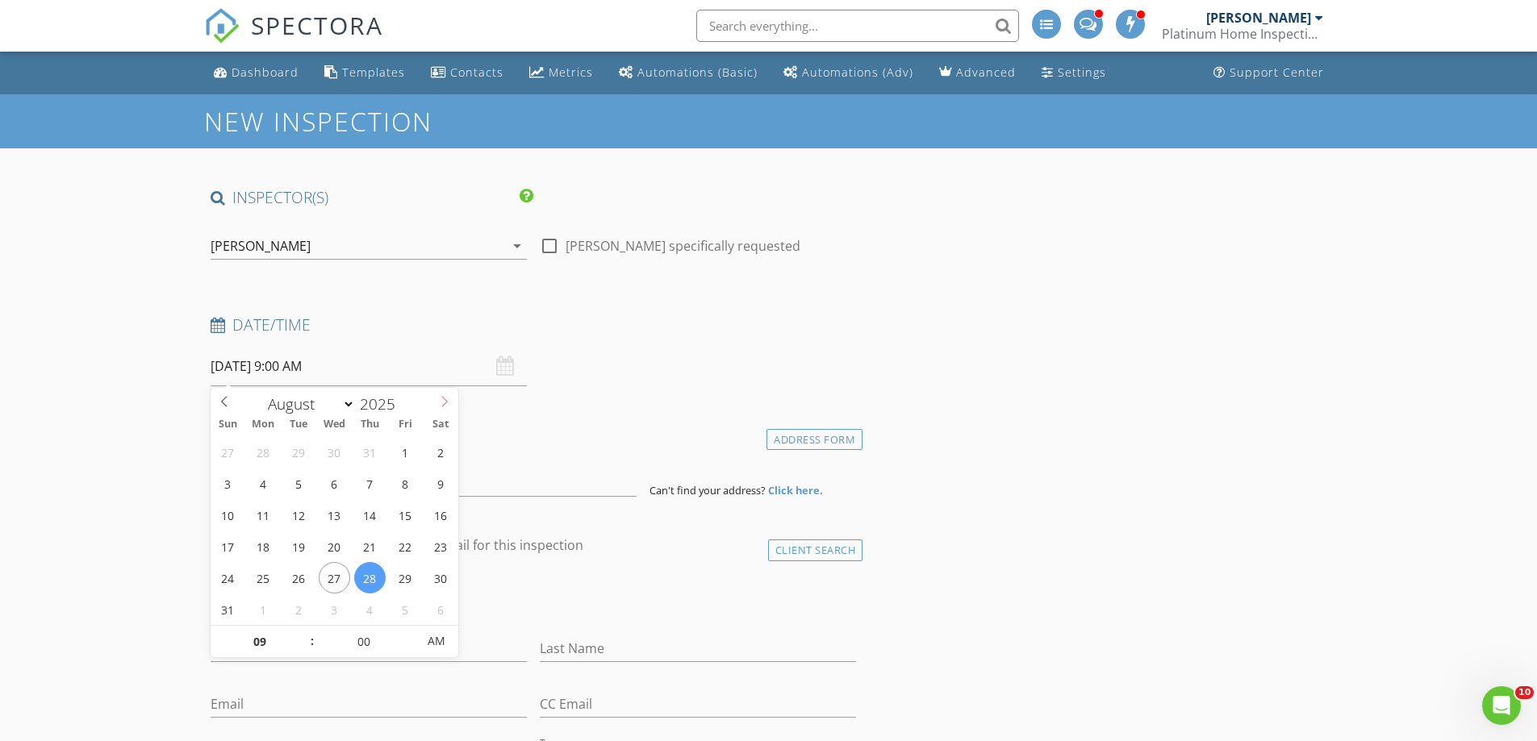
select select "8"
click at [439, 407] on icon at bounding box center [444, 401] width 11 height 11
type input "[DATE] 9:00 AM"
drag, startPoint x: 609, startPoint y: 432, endPoint x: 616, endPoint y: 408, distance: 25.3
click at [609, 428] on h4 "Location" at bounding box center [534, 435] width 646 height 21
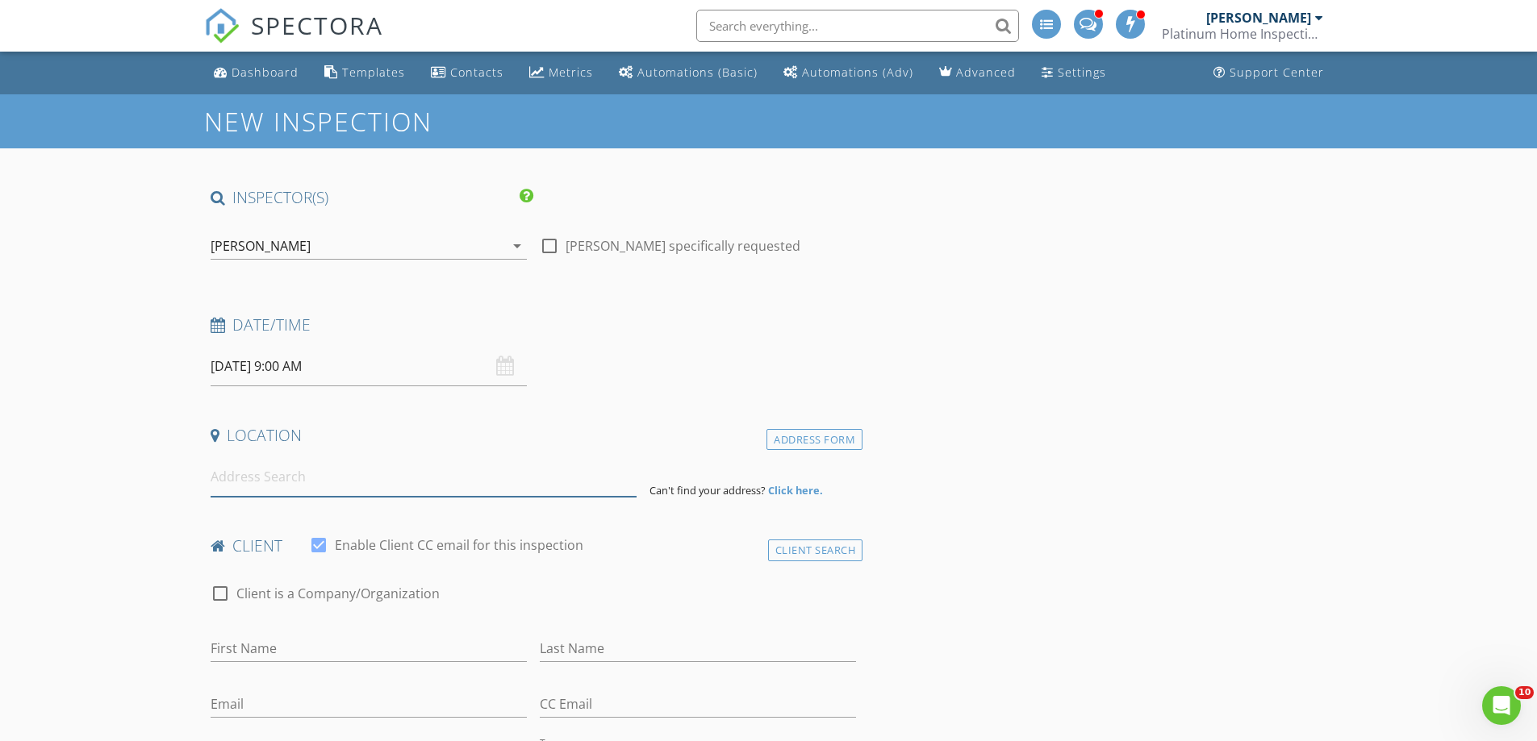
click at [565, 479] on input at bounding box center [424, 477] width 426 height 40
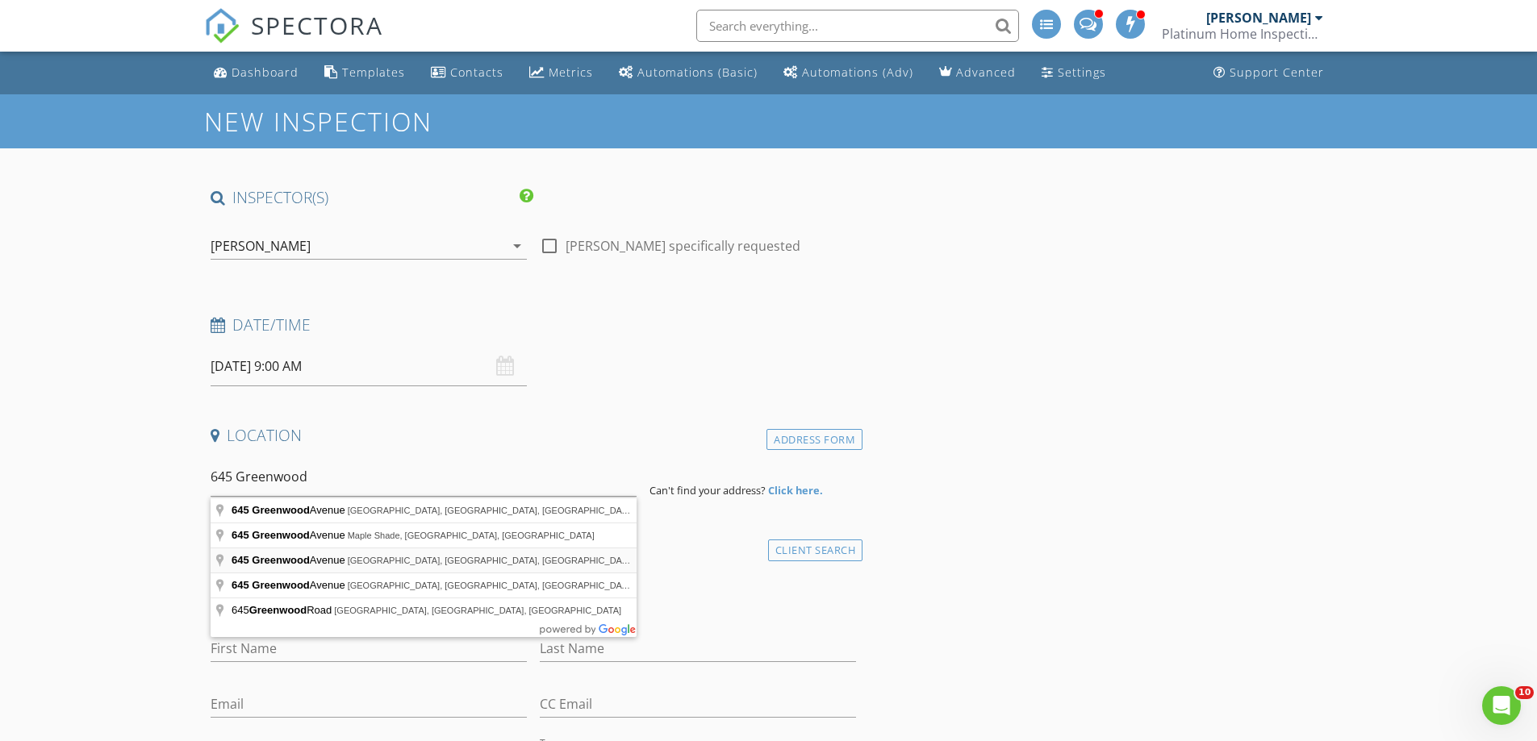
type input "[STREET_ADDRESS]"
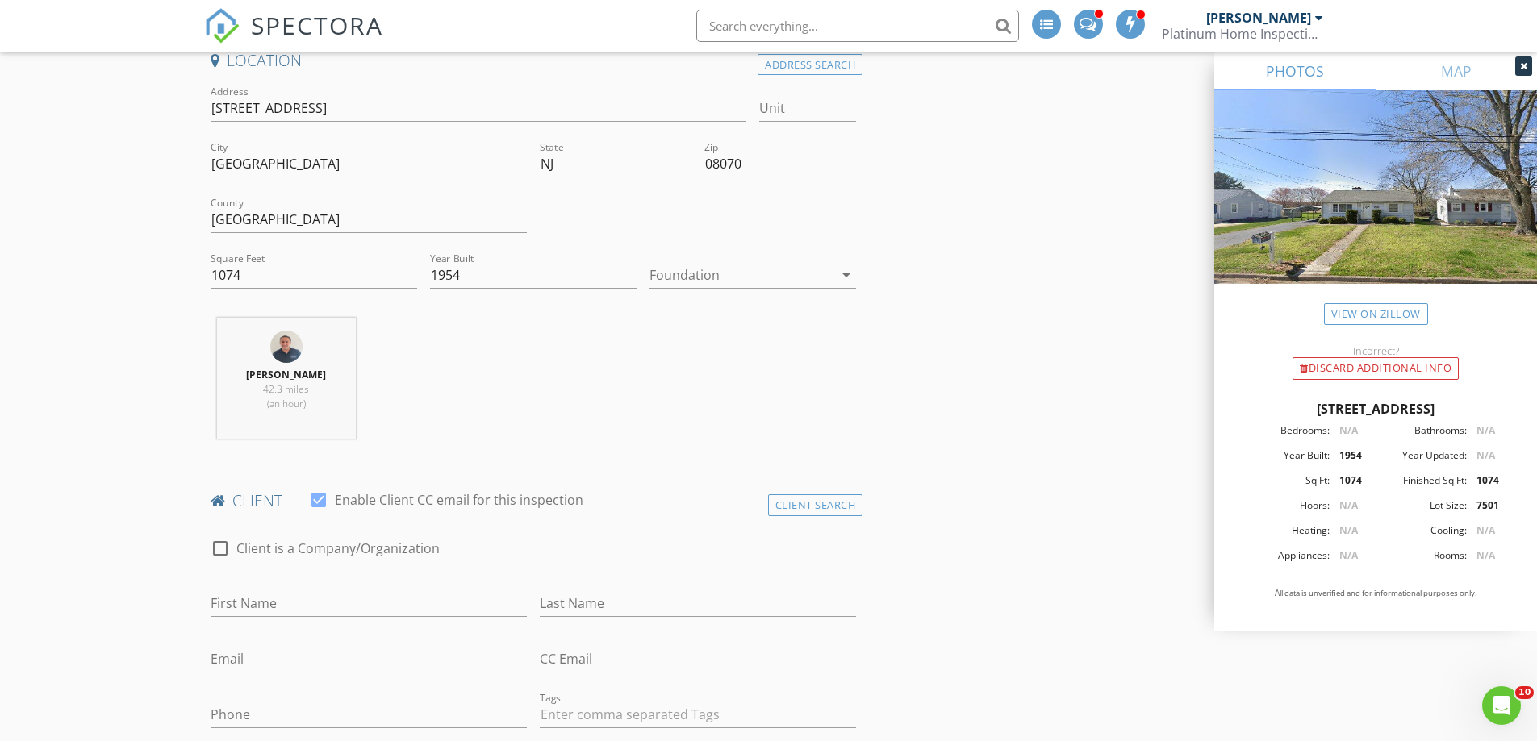
scroll to position [403, 0]
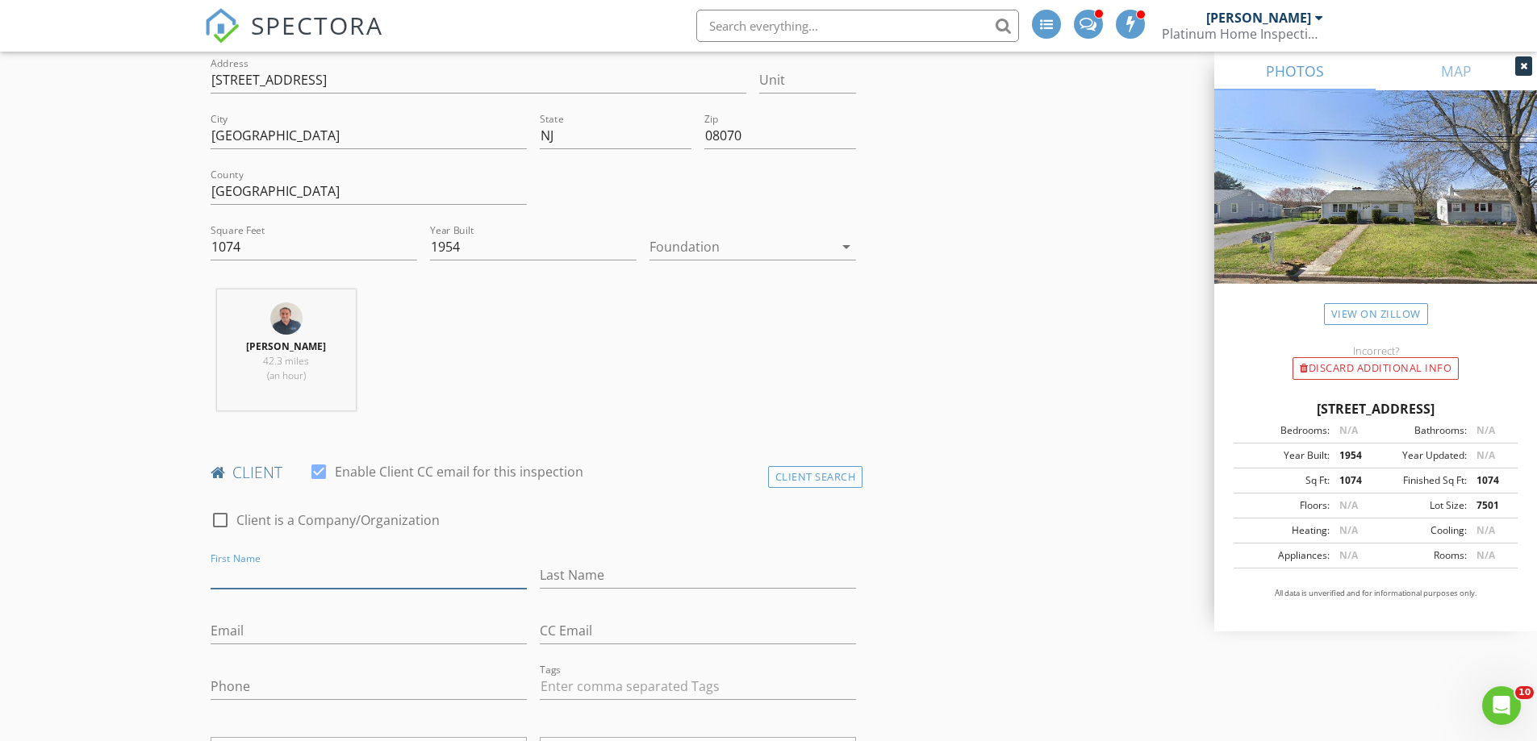
click at [283, 581] on input "First Name" at bounding box center [369, 575] width 316 height 27
type input "[PERSON_NAME]"
type input "Gray"
type input "[EMAIL_ADDRESS][DOMAIN_NAME]"
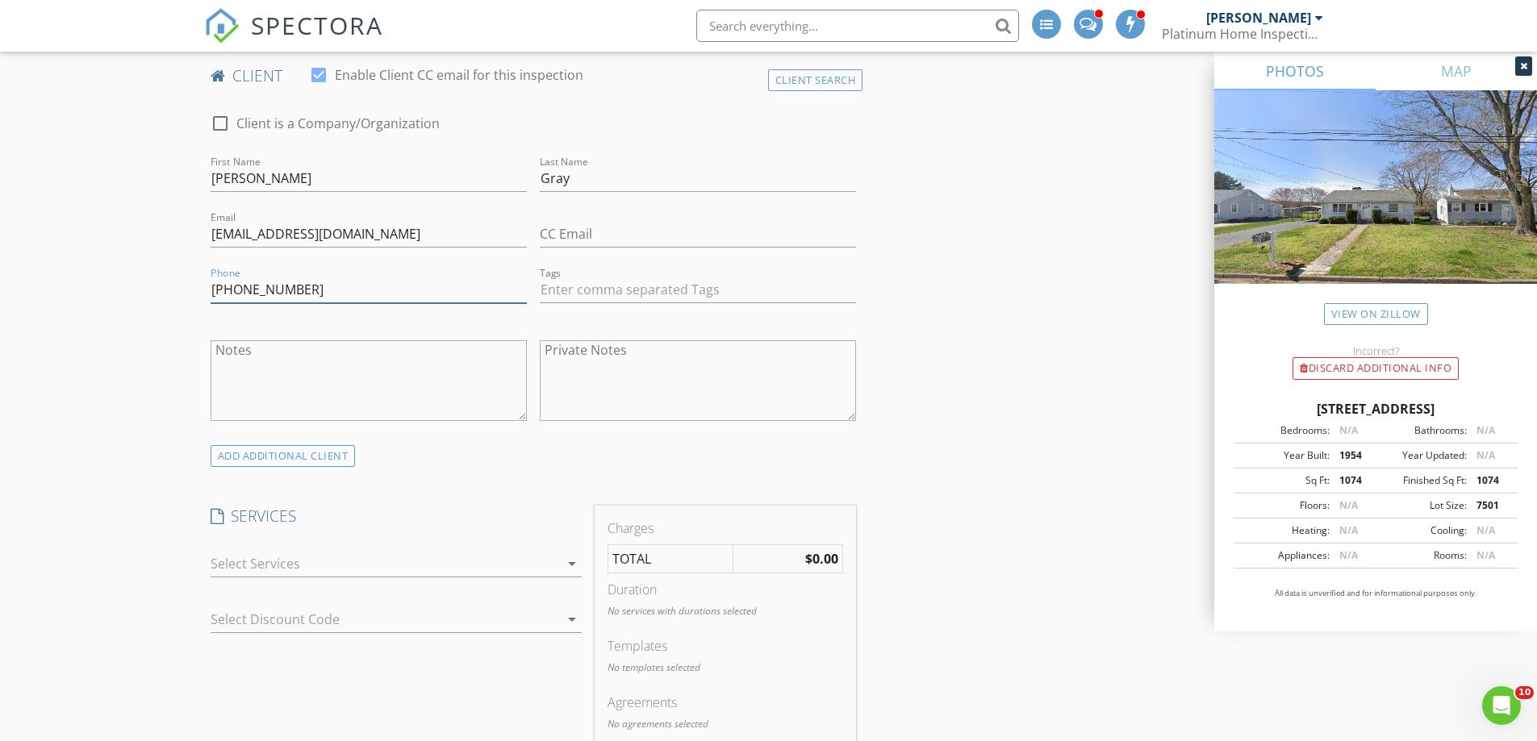
scroll to position [807, 0]
type input "[PHONE_NUMBER]"
click at [361, 569] on div at bounding box center [385, 558] width 349 height 26
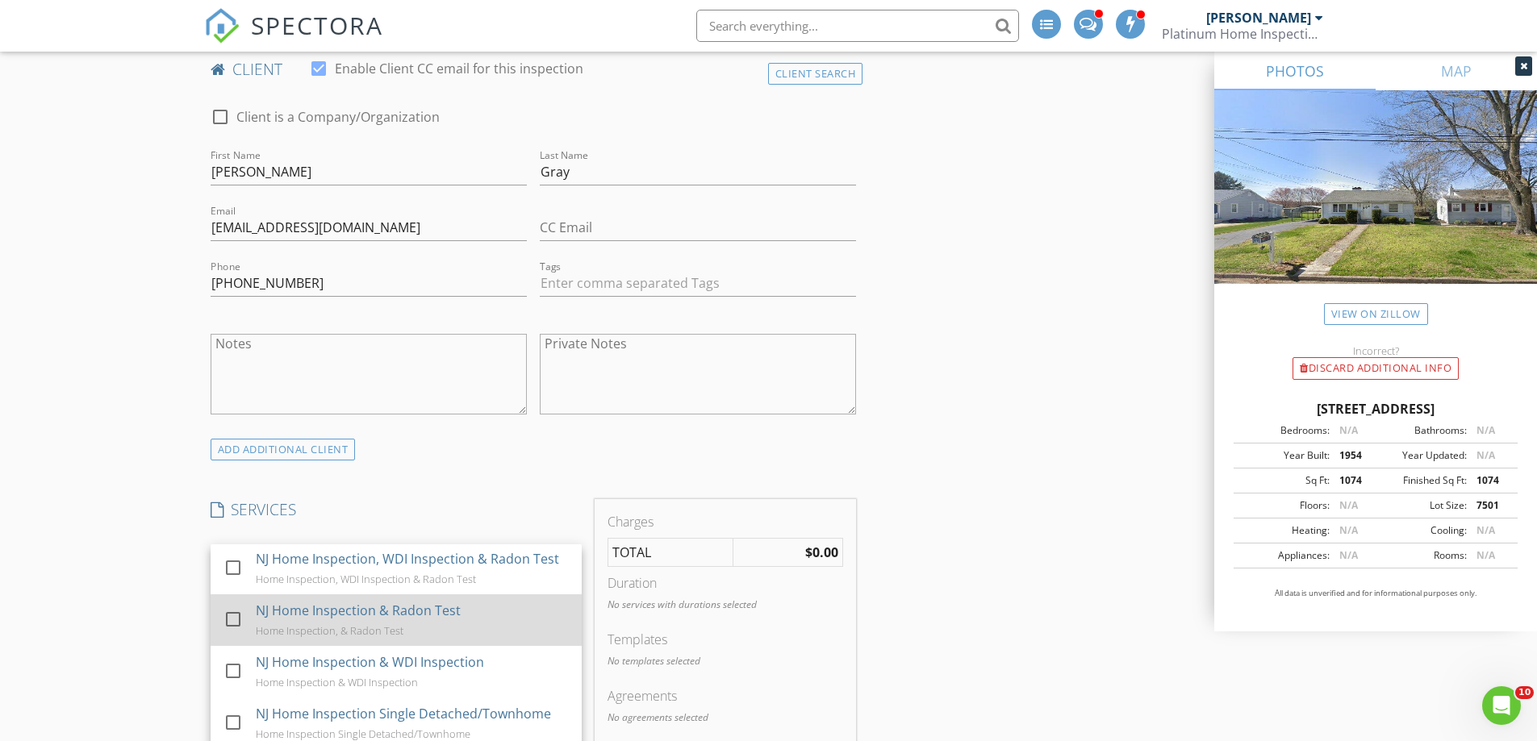
scroll to position [0, 0]
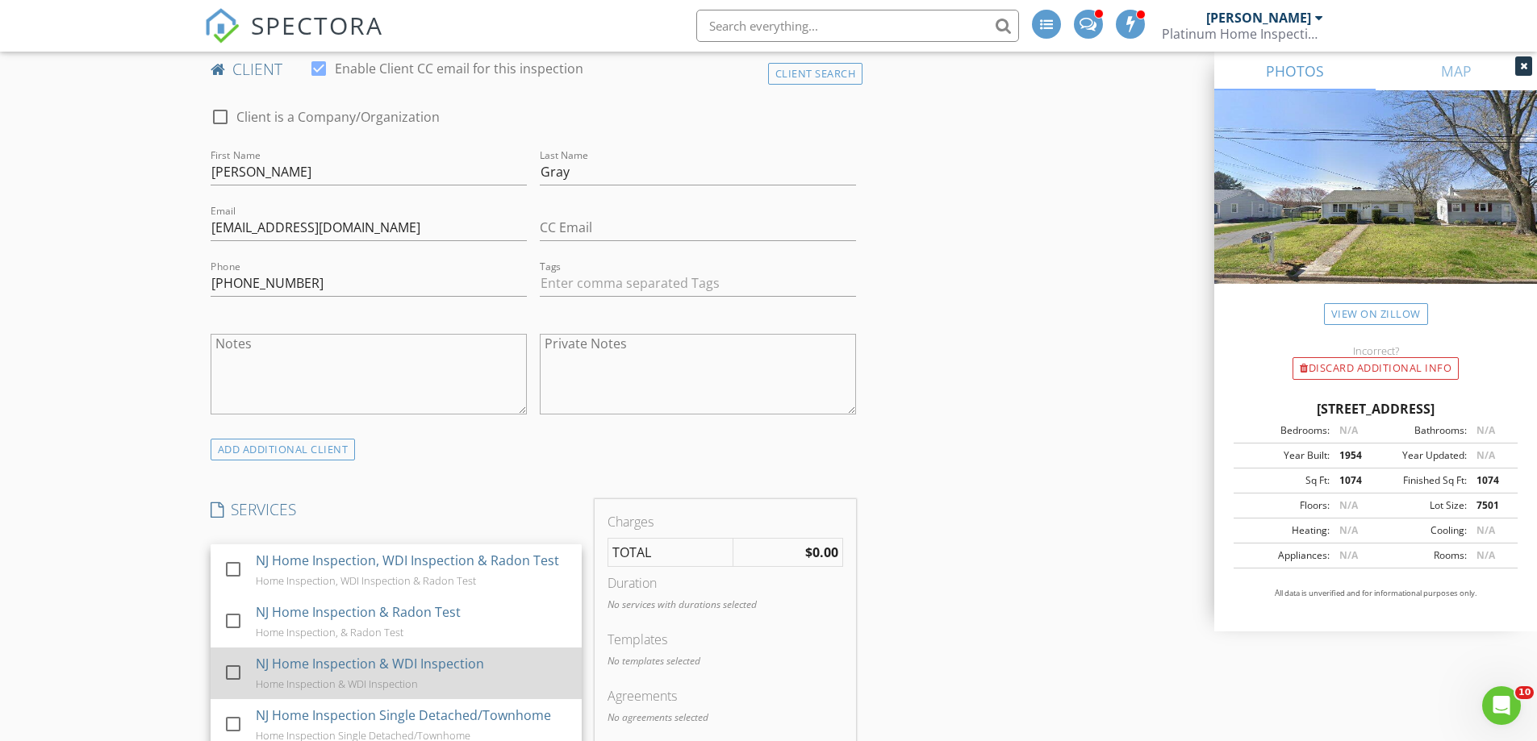
click at [236, 670] on div at bounding box center [232, 672] width 27 height 27
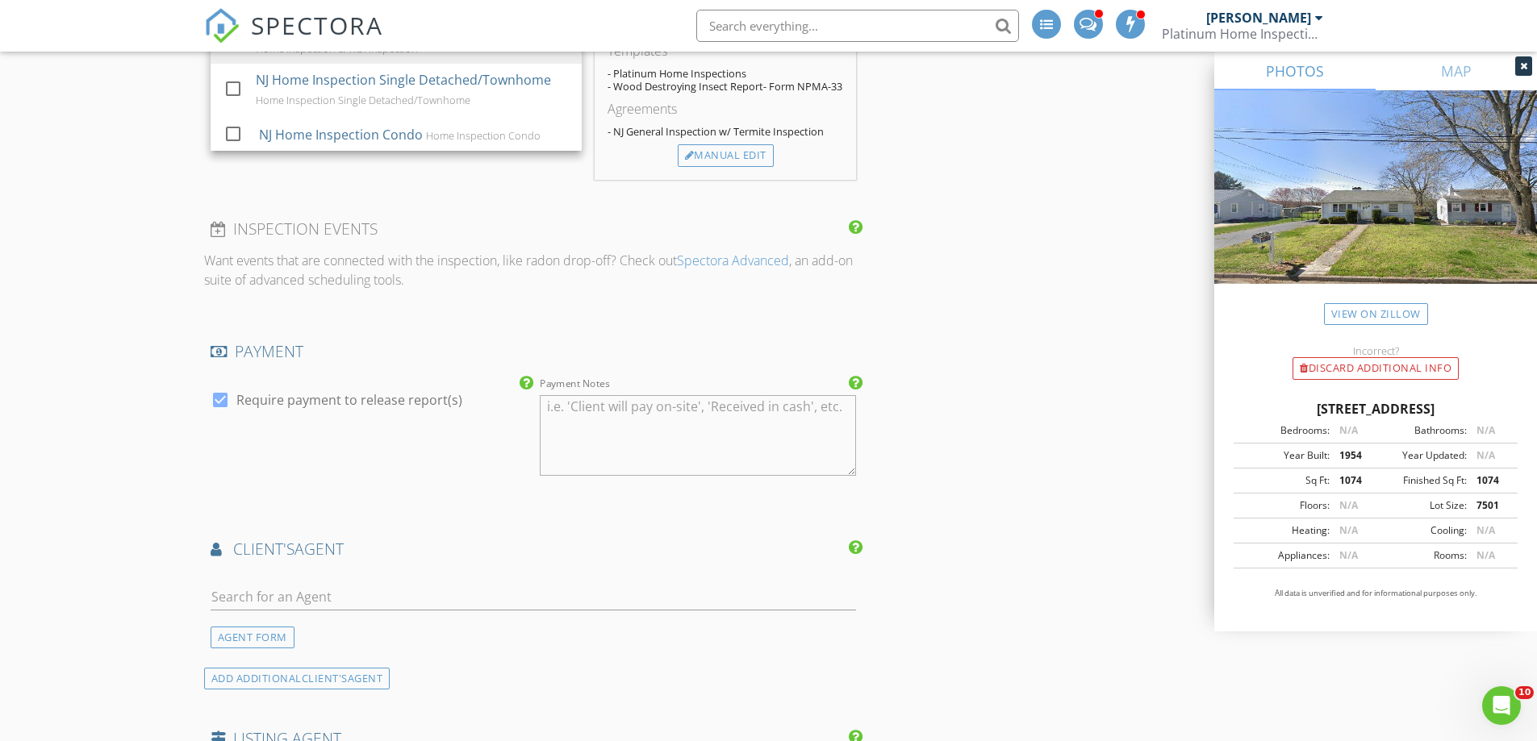
scroll to position [1533, 0]
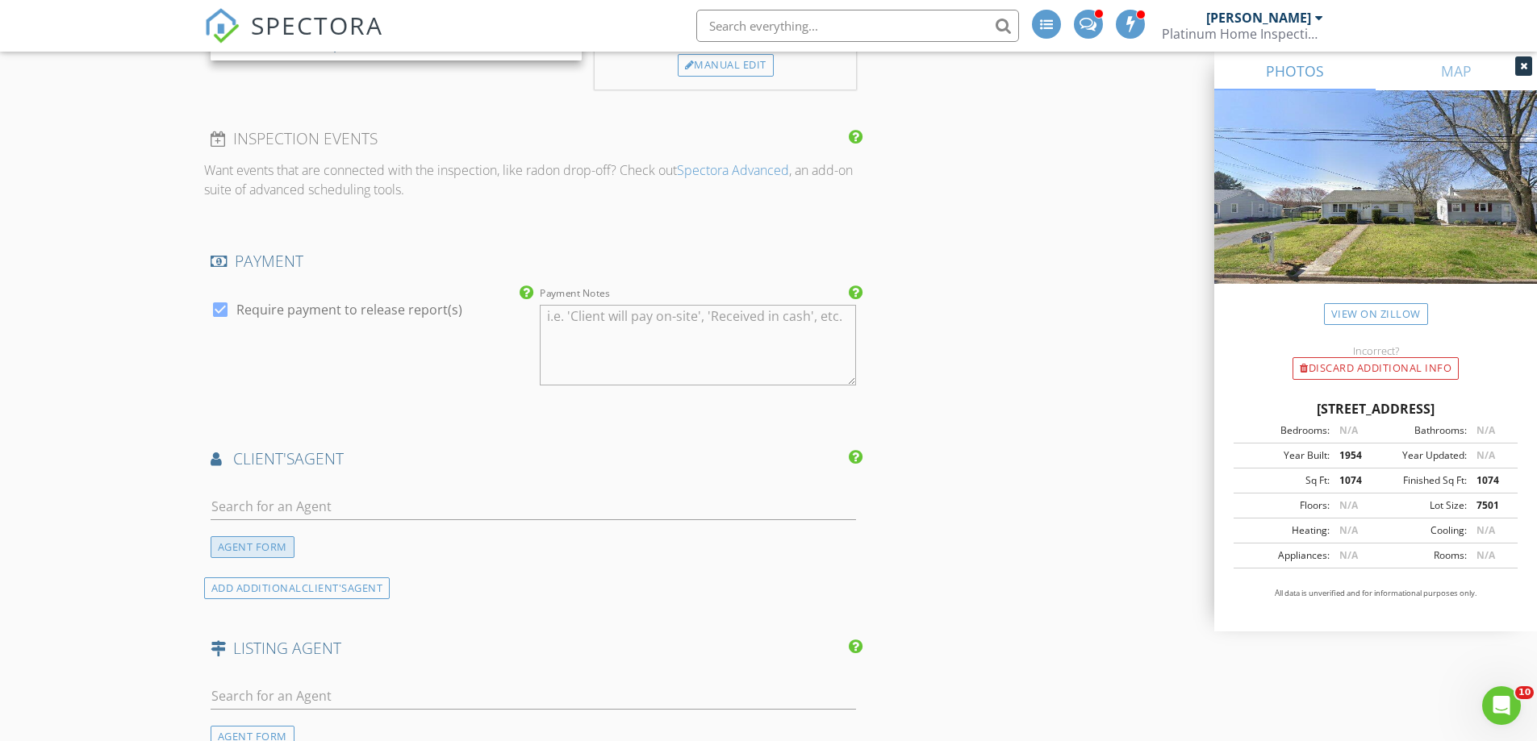
click at [265, 548] on div "AGENT FORM" at bounding box center [253, 547] width 84 height 22
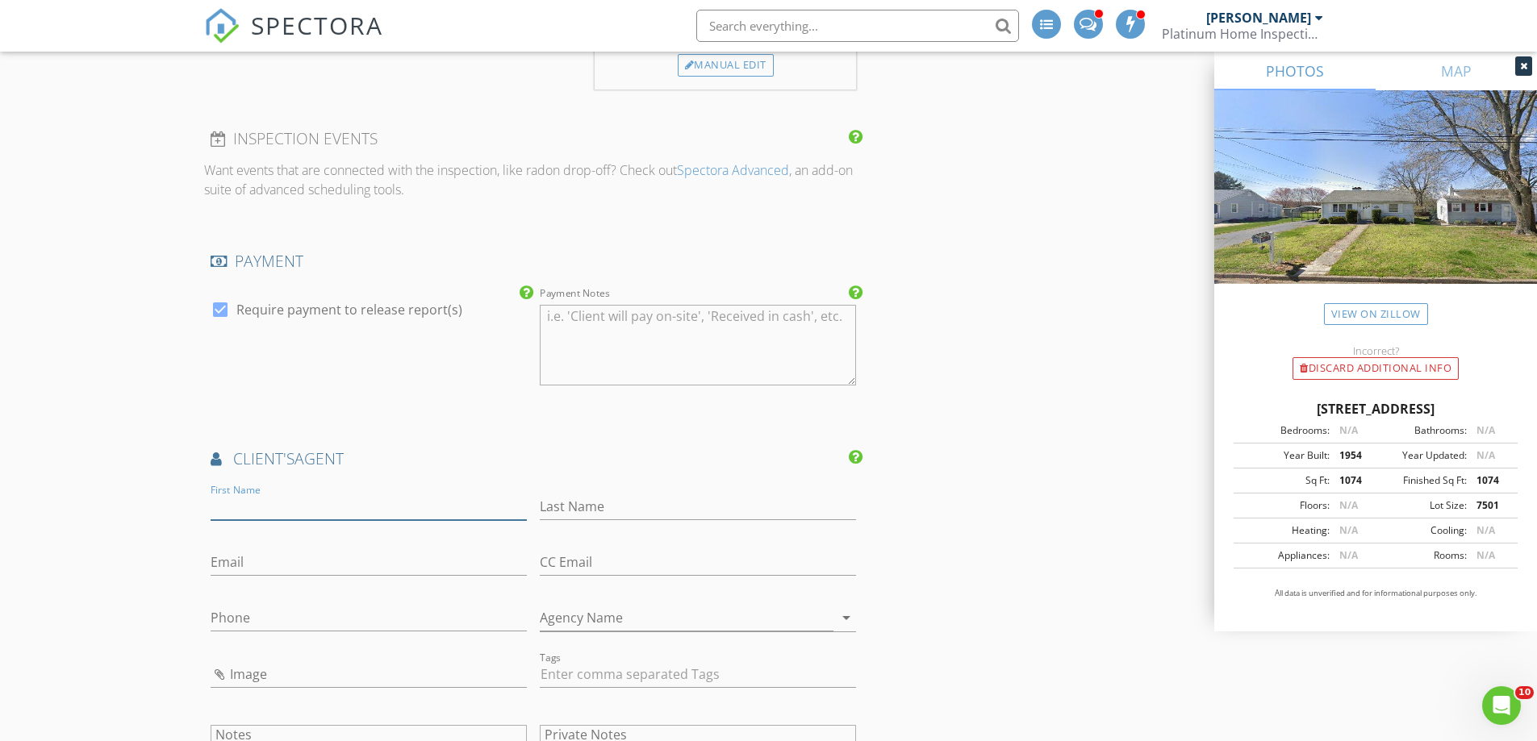
drag, startPoint x: 269, startPoint y: 507, endPoint x: 332, endPoint y: 485, distance: 67.4
click at [272, 505] on input "First Name" at bounding box center [369, 507] width 316 height 27
type input "Lisa"
type input "Gardiner"
click at [335, 549] on input "Email" at bounding box center [369, 562] width 316 height 27
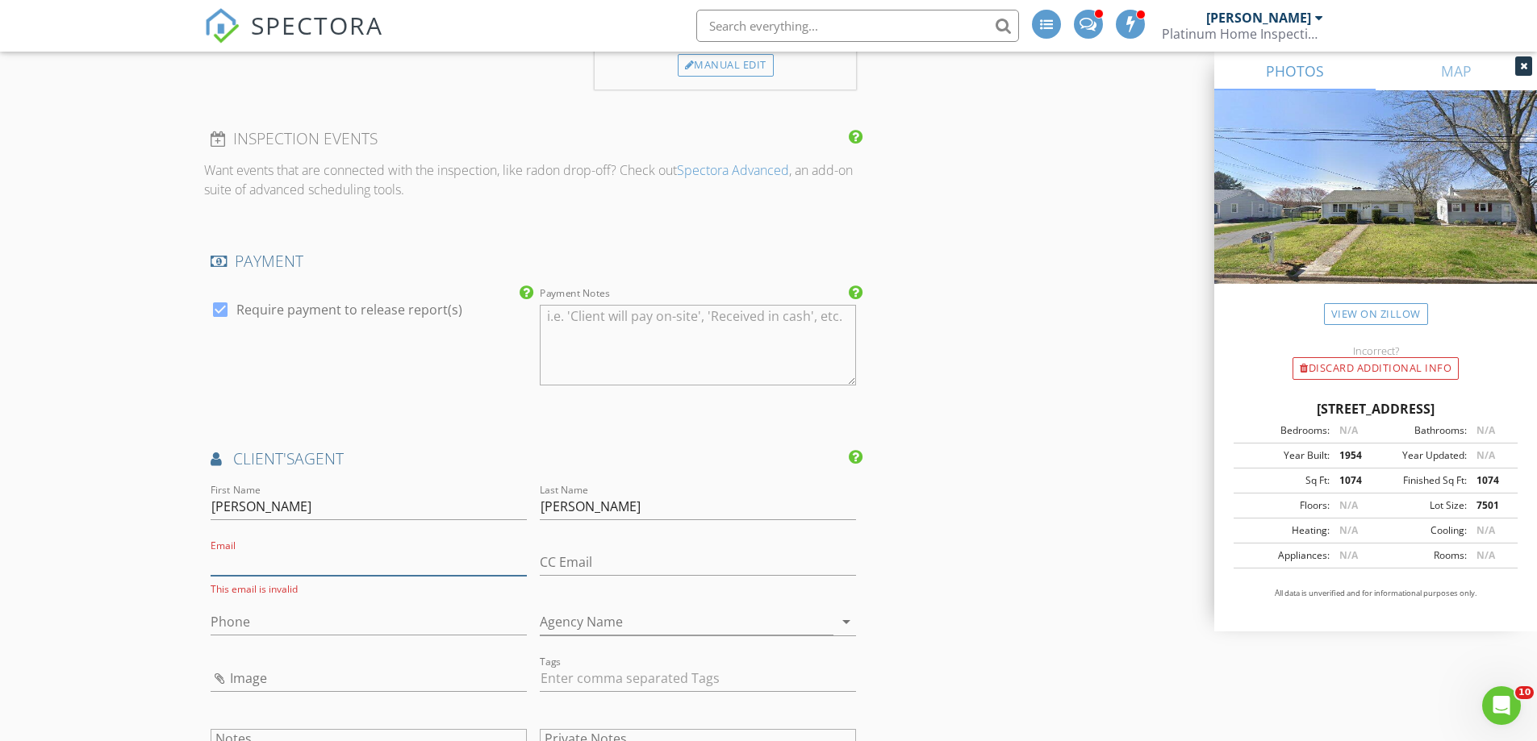
paste input "lisagweichert@yahoo.com"
type input "lisagweichert@yahoo.com"
drag, startPoint x: 1497, startPoint y: 441, endPoint x: 355, endPoint y: 603, distance: 1153.8
click at [341, 616] on input "Phone" at bounding box center [369, 618] width 316 height 27
paste input "text"
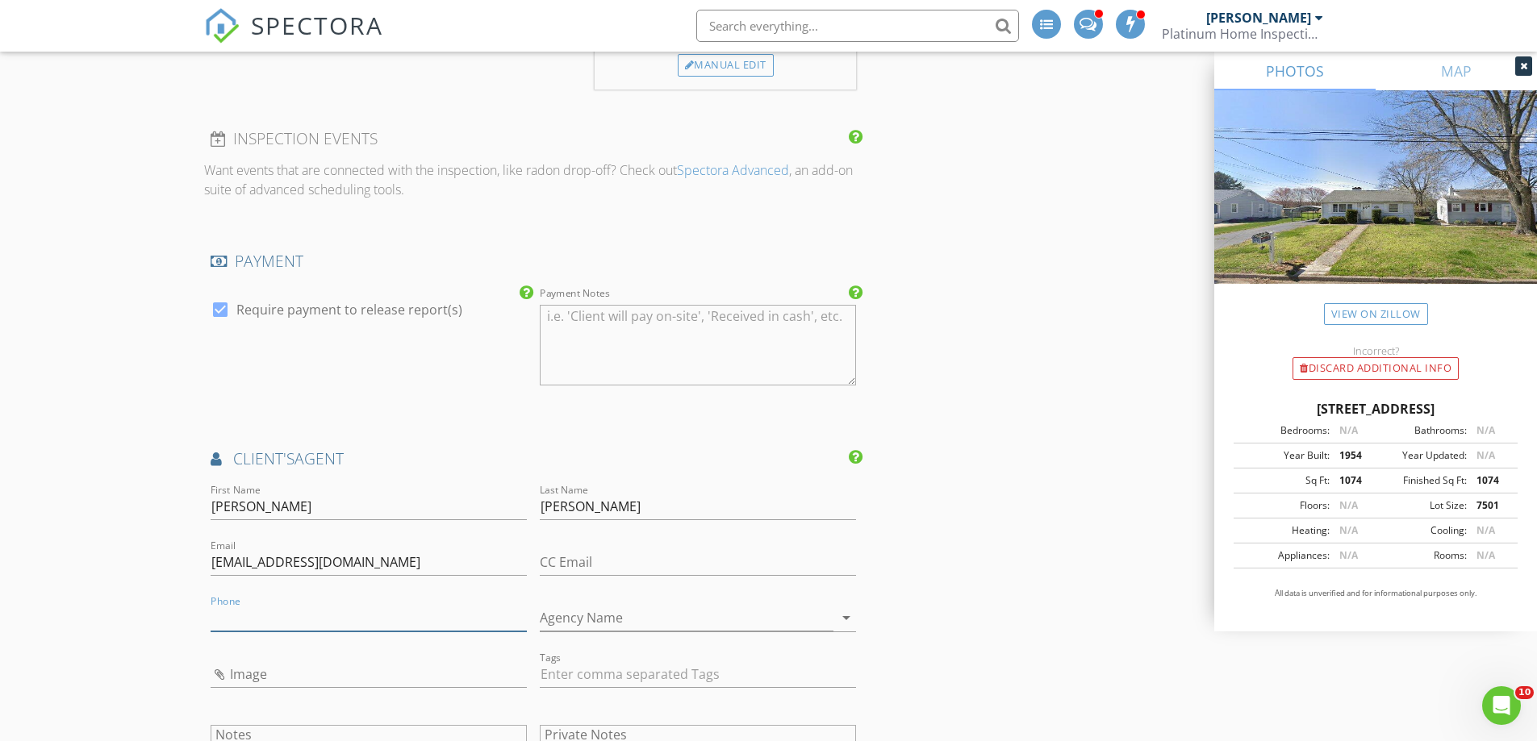
paste input "lisagweichert@yahoo.com"
type input "lisagweichert@yahoo.com"
drag, startPoint x: 1521, startPoint y: 423, endPoint x: 249, endPoint y: 625, distance: 1288.2
click at [249, 625] on input "Phone" at bounding box center [369, 618] width 316 height 27
paste input "lisagweichert@yahoo.com"
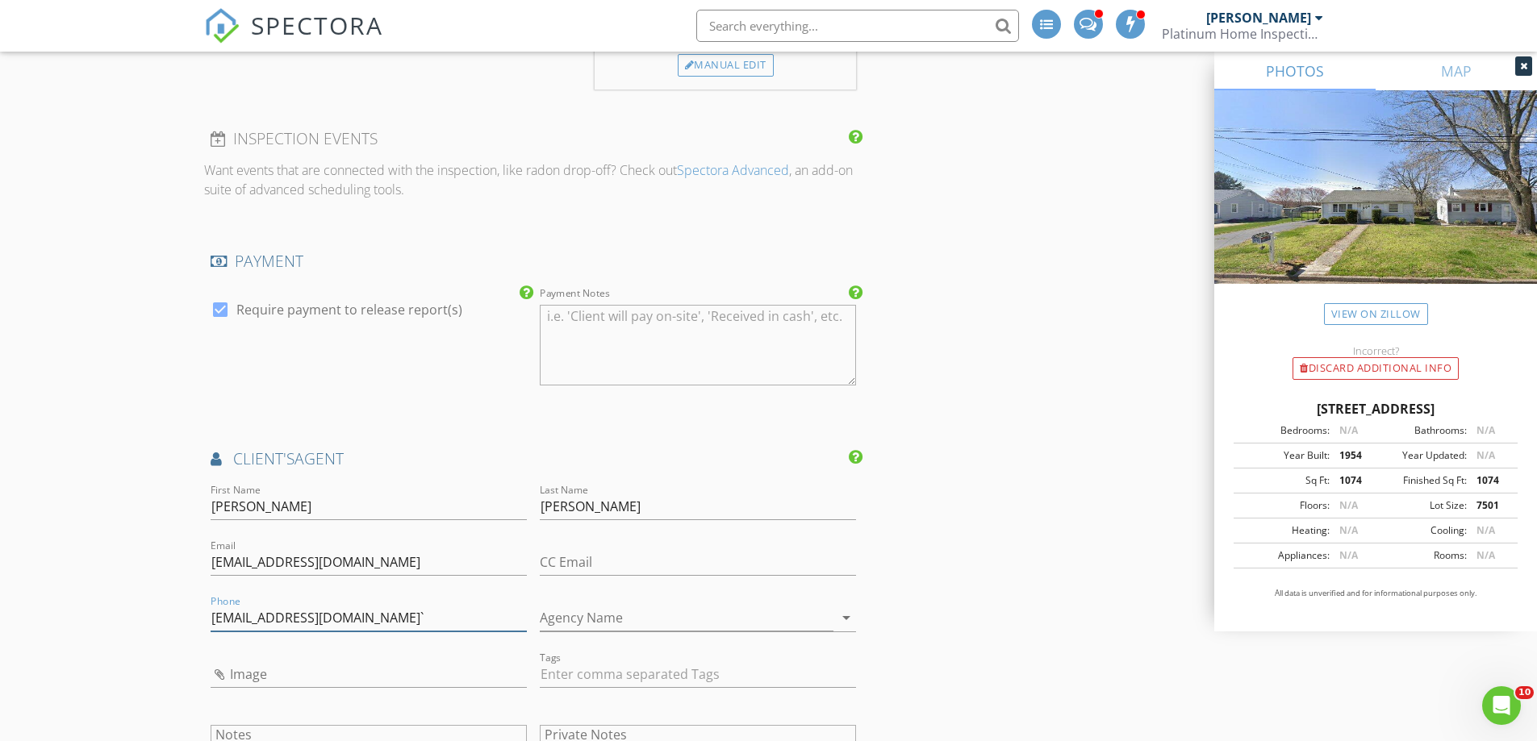
type input "lisagweichert@yahoo.com`"
click at [662, 617] on input "Agency Name" at bounding box center [687, 618] width 294 height 27
paste input "Weichert Realtors - Moorestown"
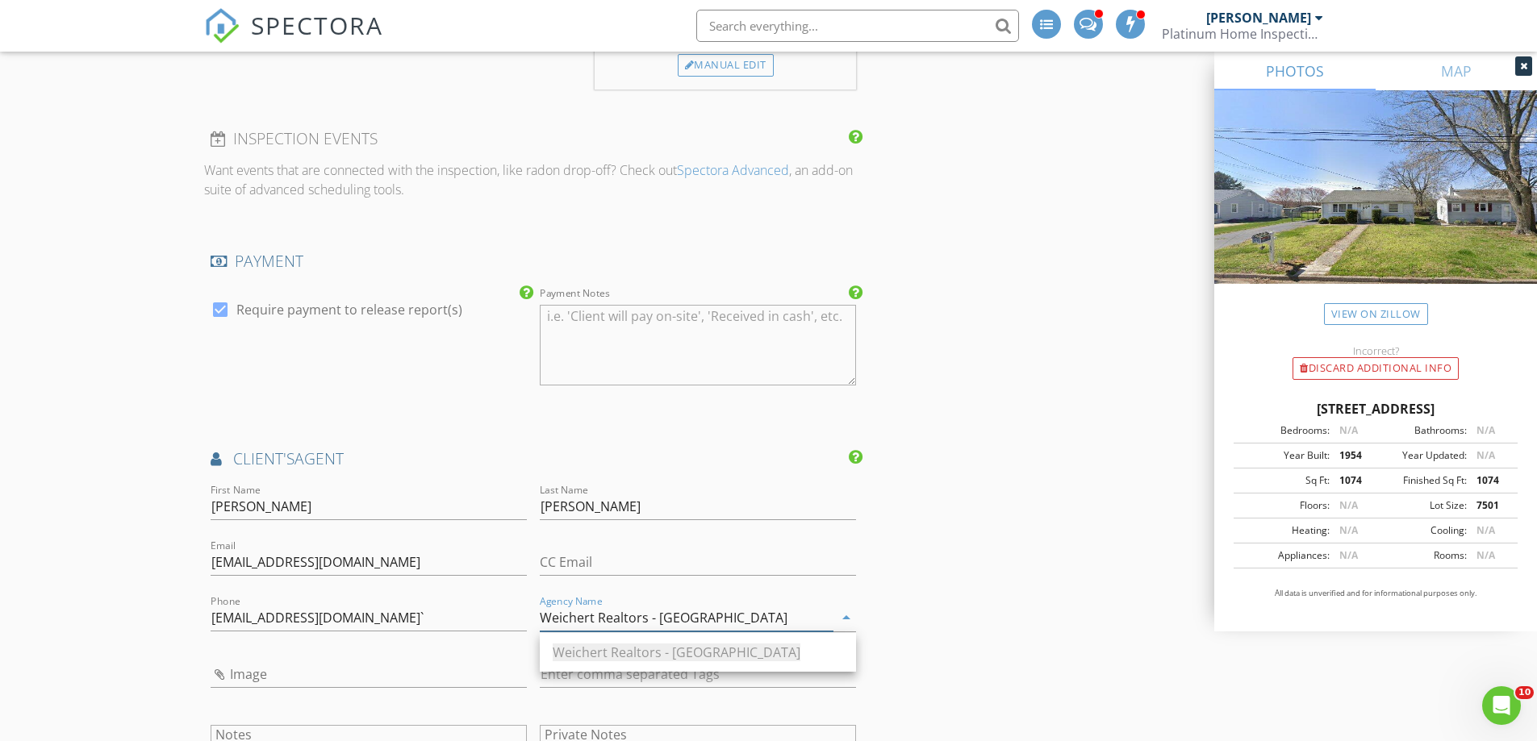
type input "Weichert Realtors - Moorestown"
click at [242, 683] on input "Image" at bounding box center [369, 675] width 316 height 27
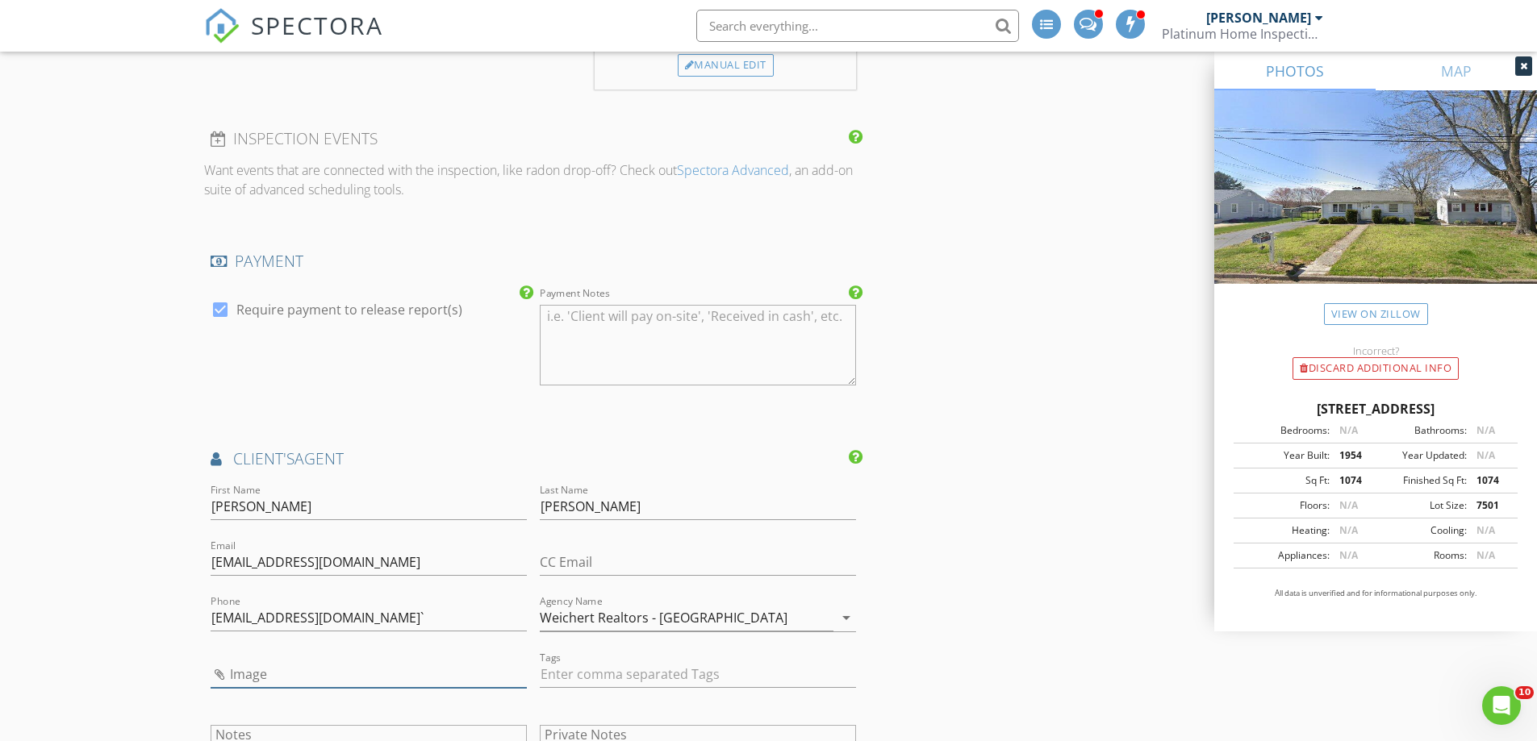
type input "Realtor Logo.png"
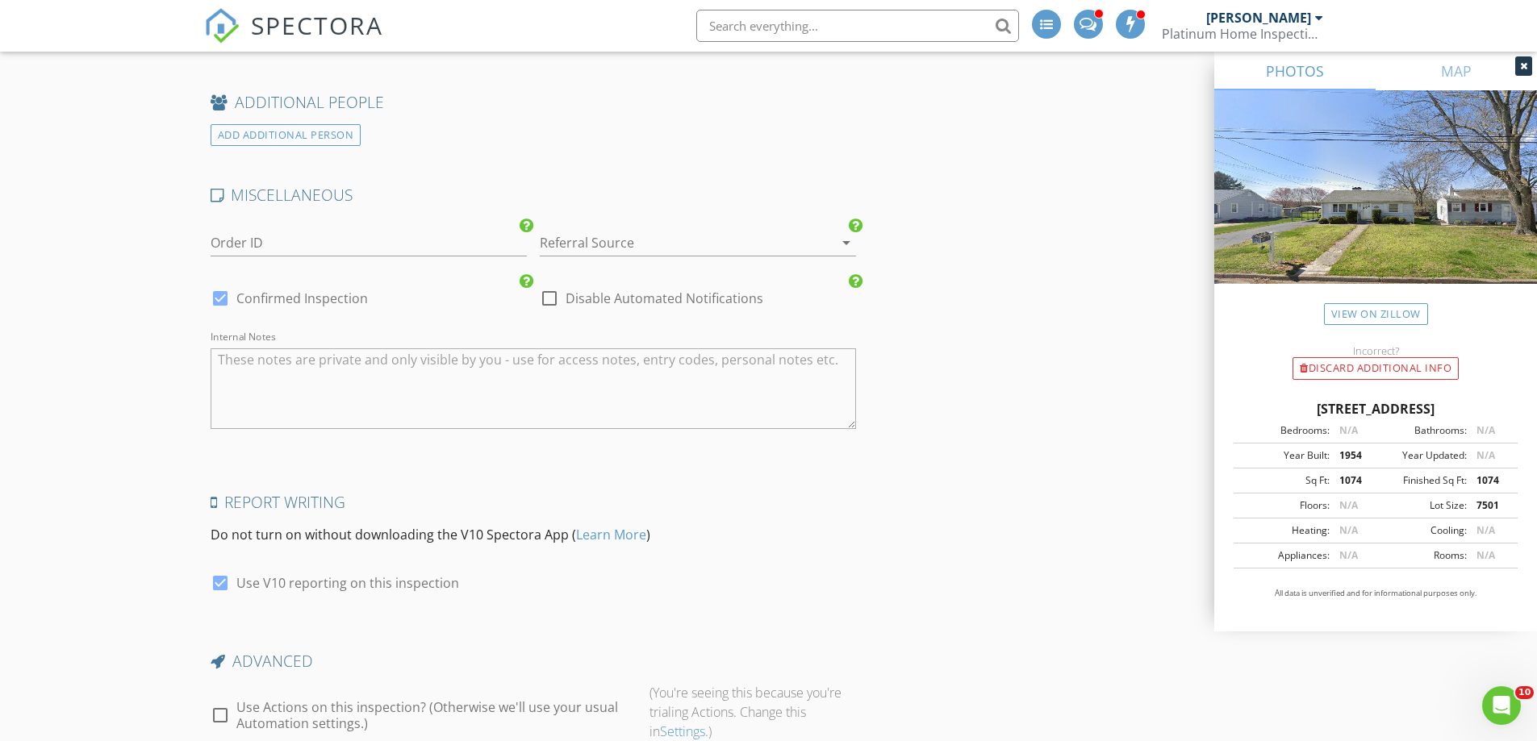
scroll to position [2684, 0]
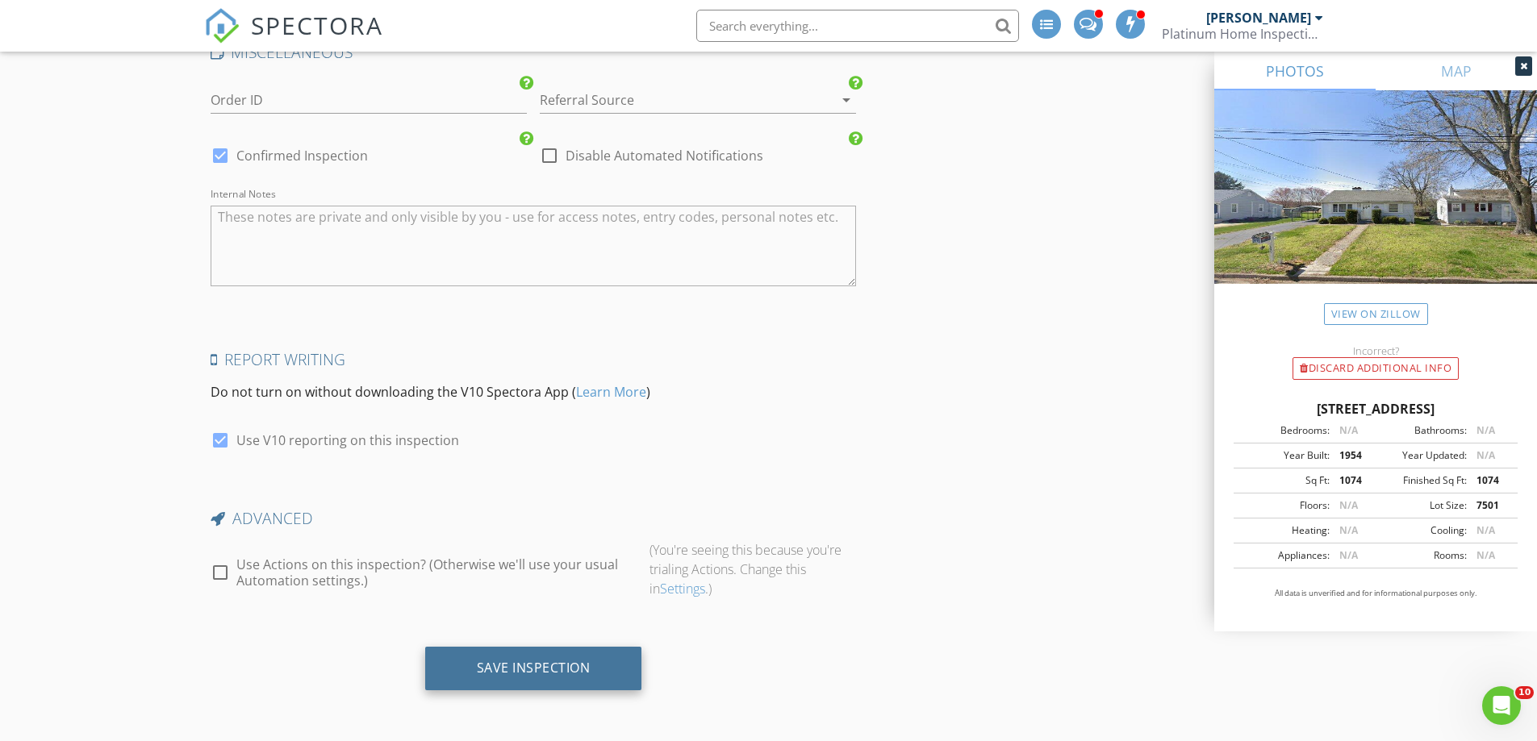
click at [548, 665] on div "Save Inspection" at bounding box center [534, 668] width 114 height 16
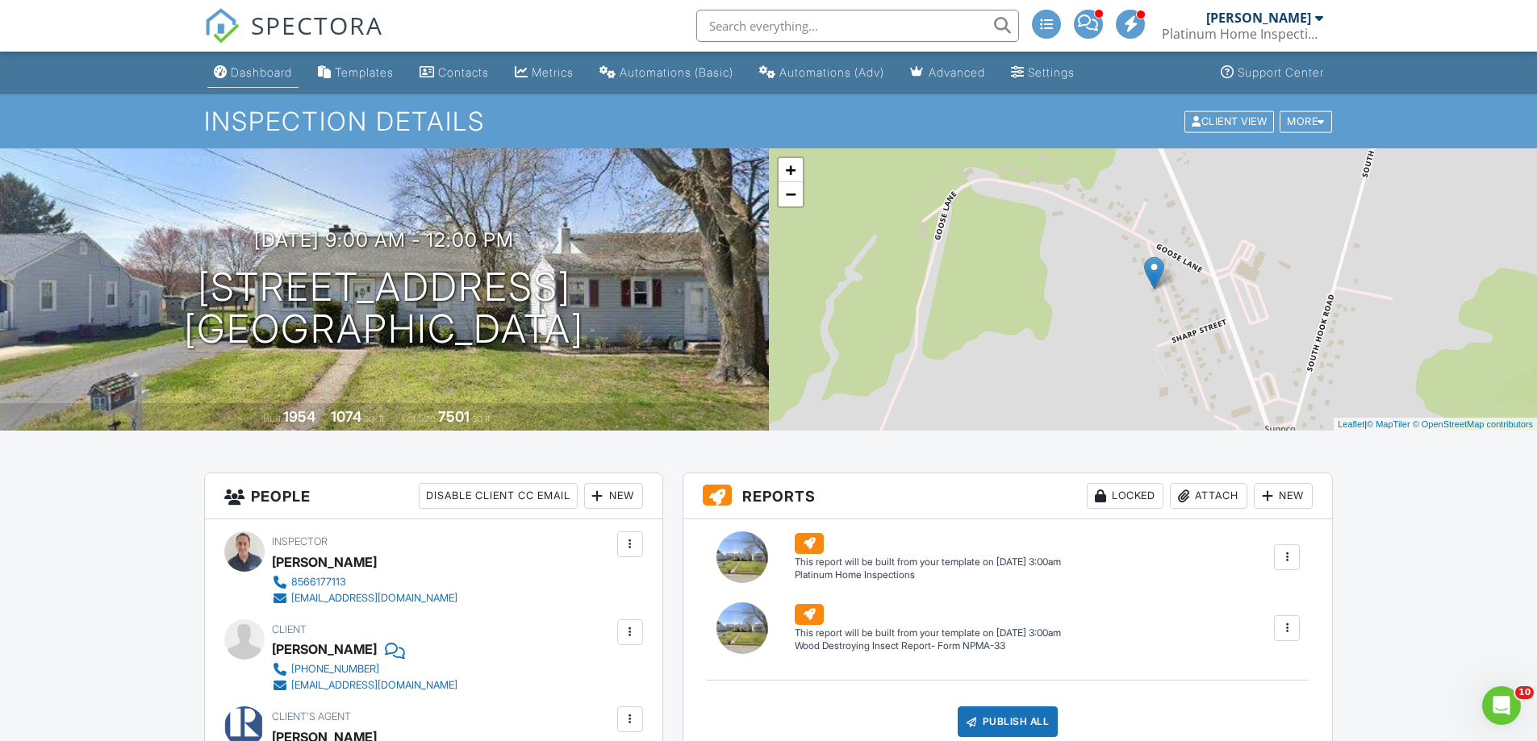
click at [265, 72] on div "Dashboard" at bounding box center [261, 72] width 61 height 14
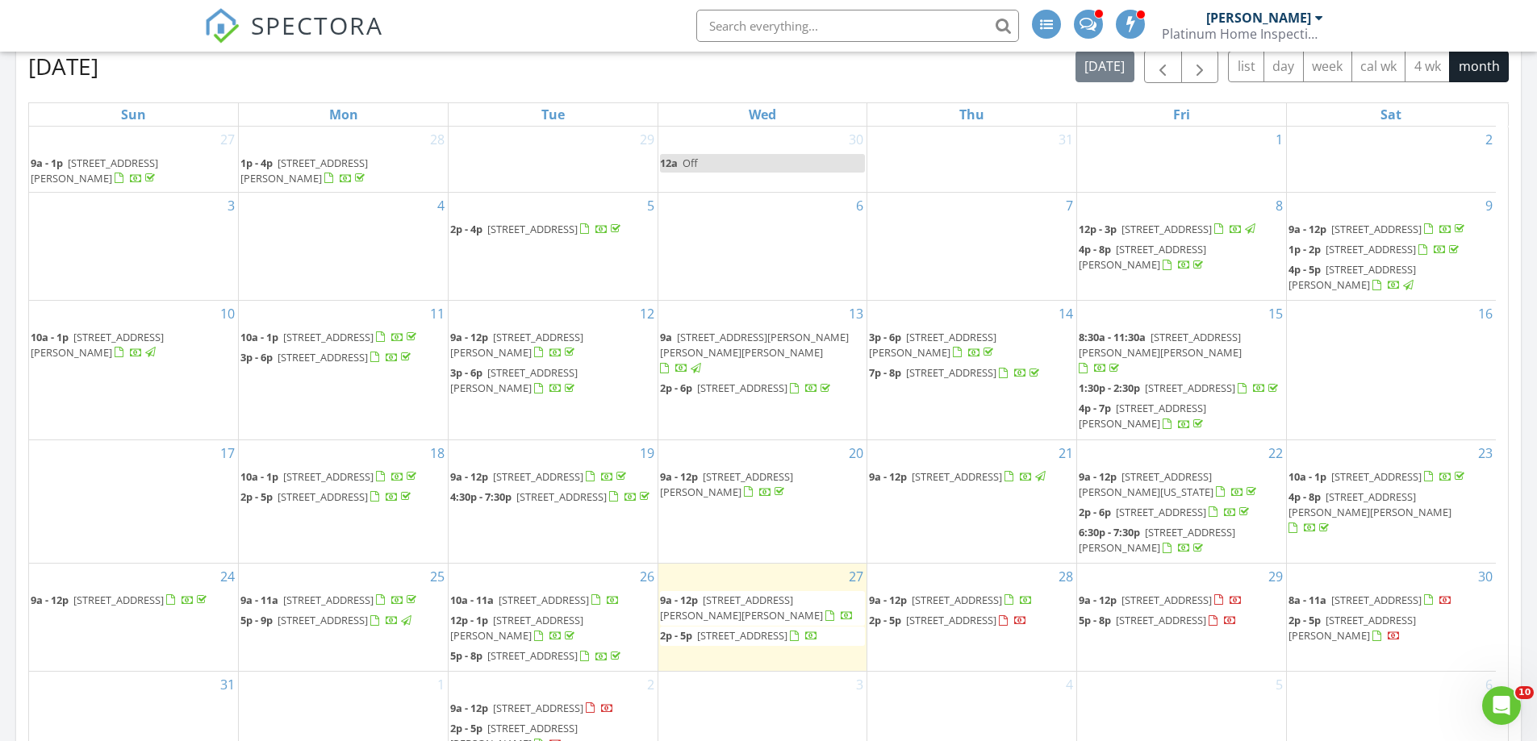
scroll to position [807, 0]
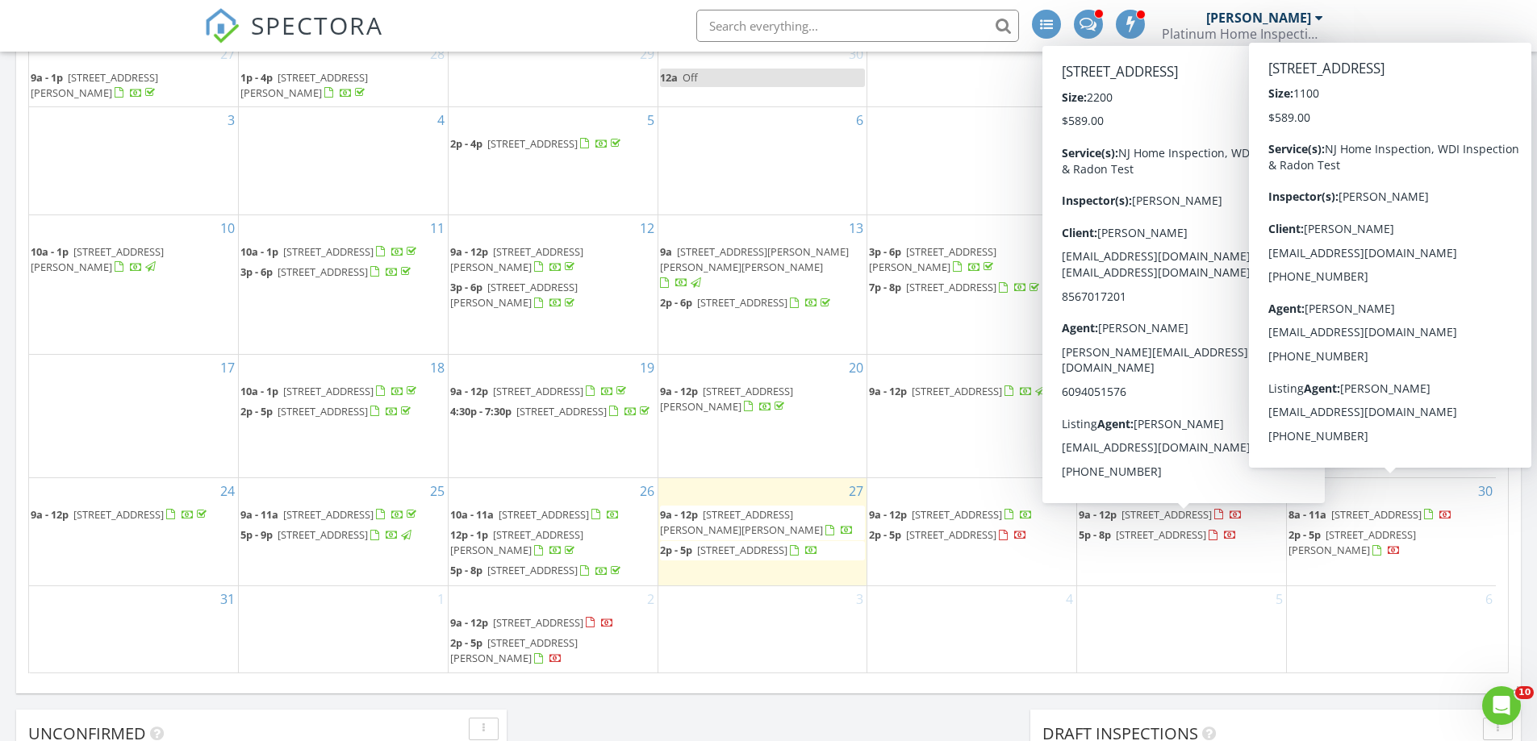
click at [1352, 616] on div "6" at bounding box center [1391, 629] width 209 height 86
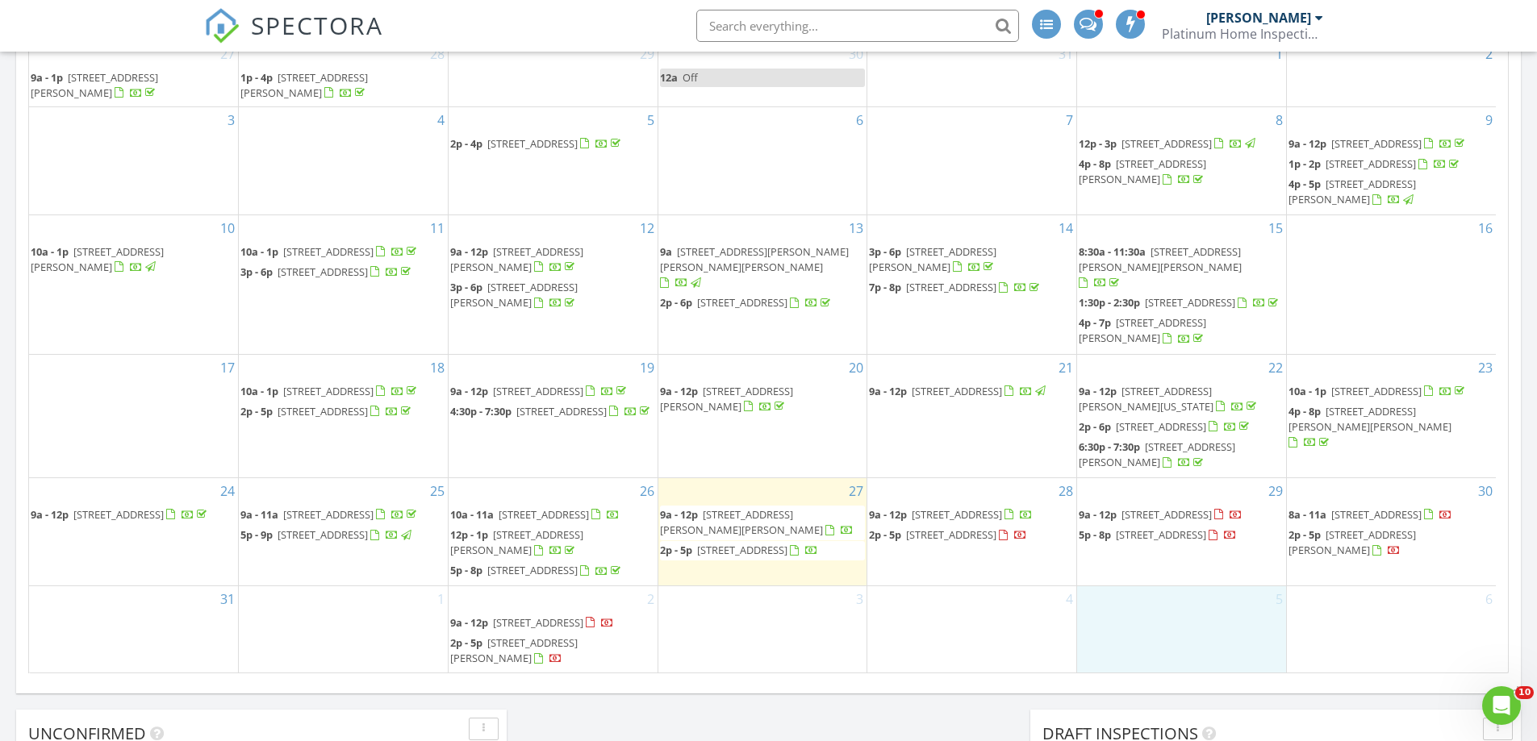
click at [1203, 622] on div "5" at bounding box center [1181, 629] width 209 height 86
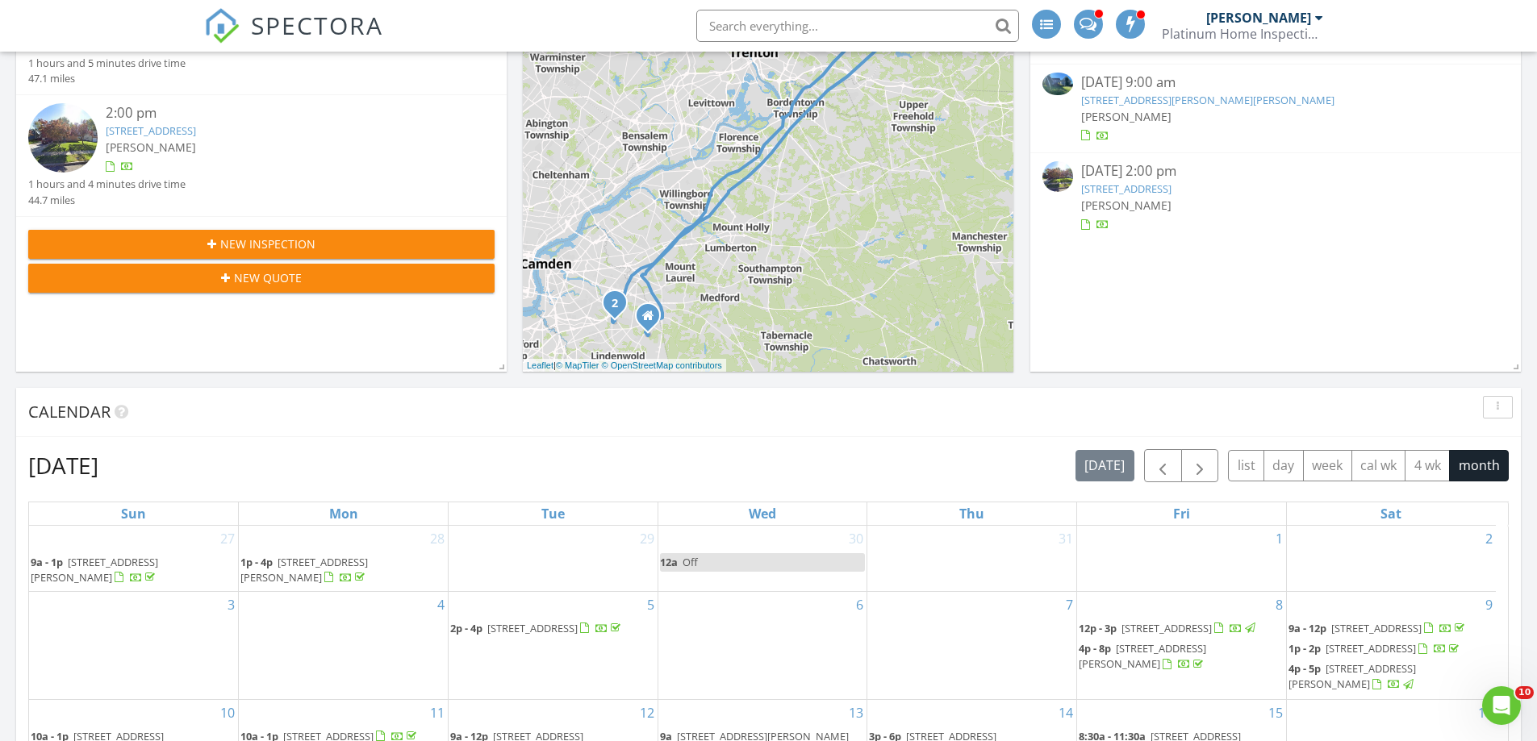
scroll to position [323, 0]
click at [1204, 467] on span "button" at bounding box center [1199, 465] width 19 height 19
